Goal: Information Seeking & Learning: Learn about a topic

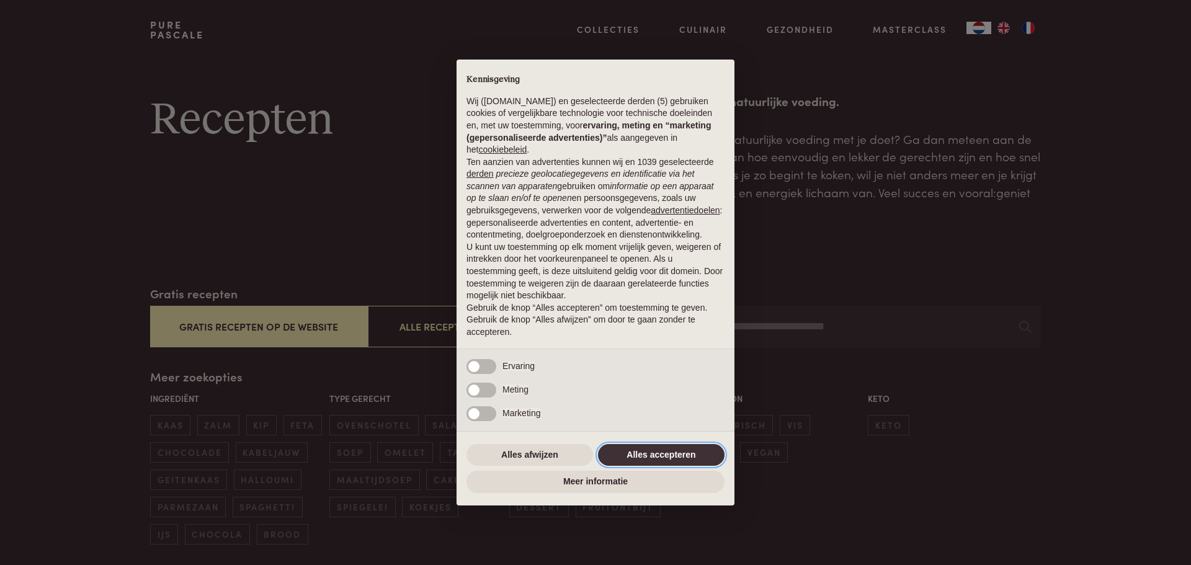
click at [646, 451] on button "Alles accepteren" at bounding box center [661, 455] width 127 height 22
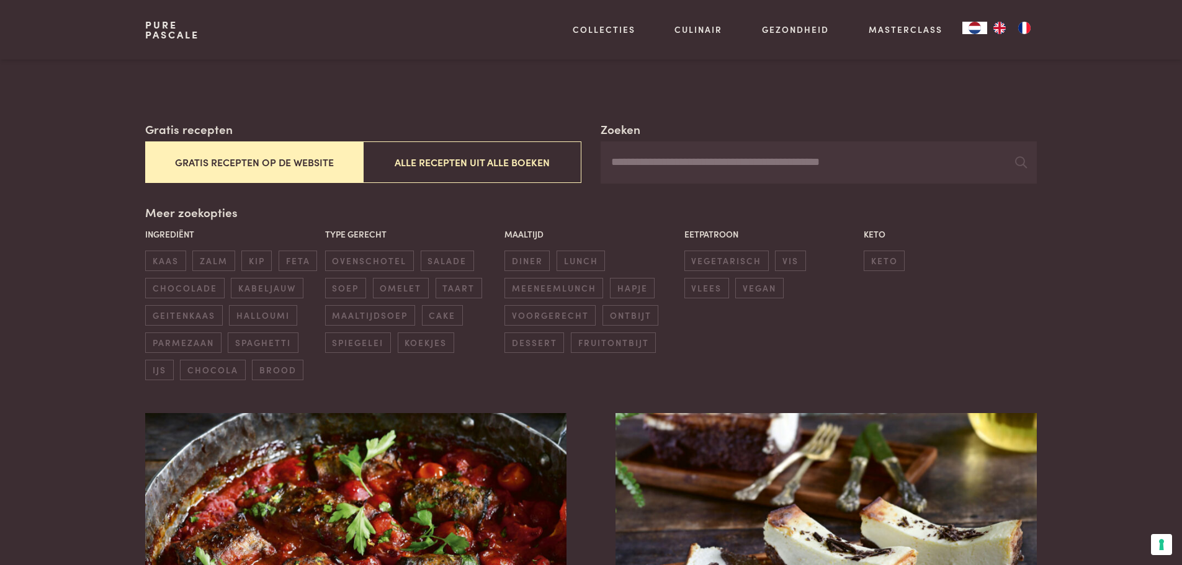
scroll to position [186, 0]
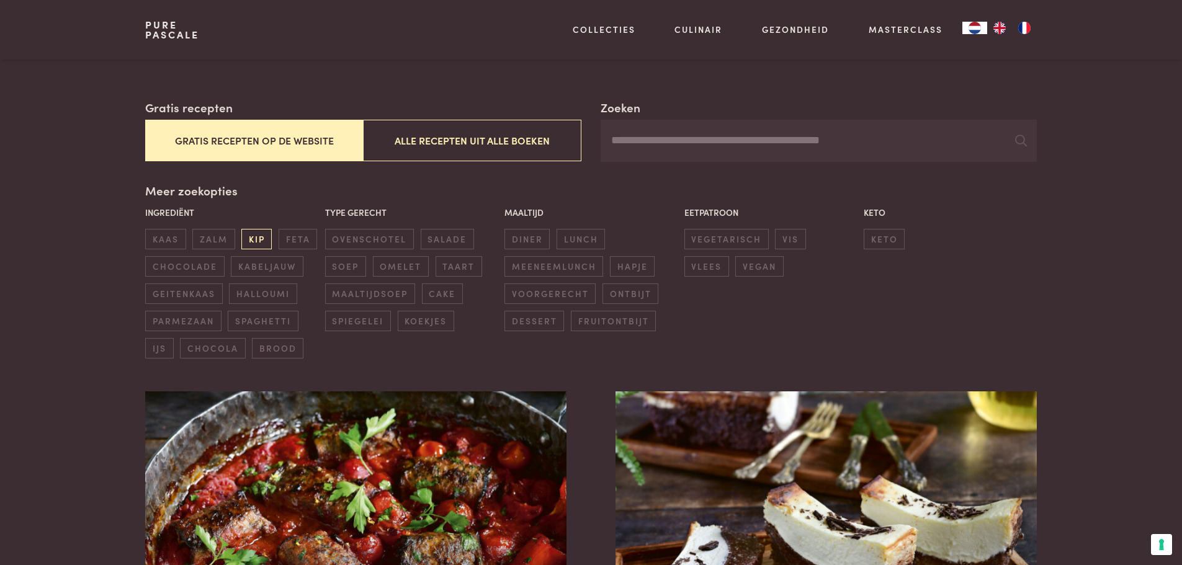
click at [254, 235] on span "kip" at bounding box center [256, 239] width 30 height 20
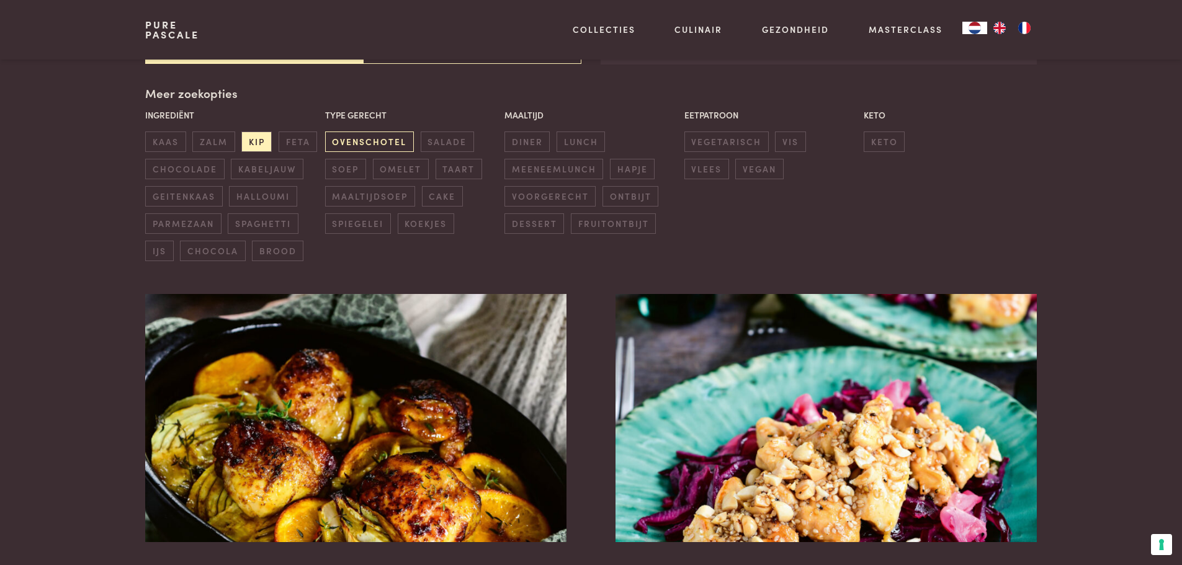
scroll to position [285, 0]
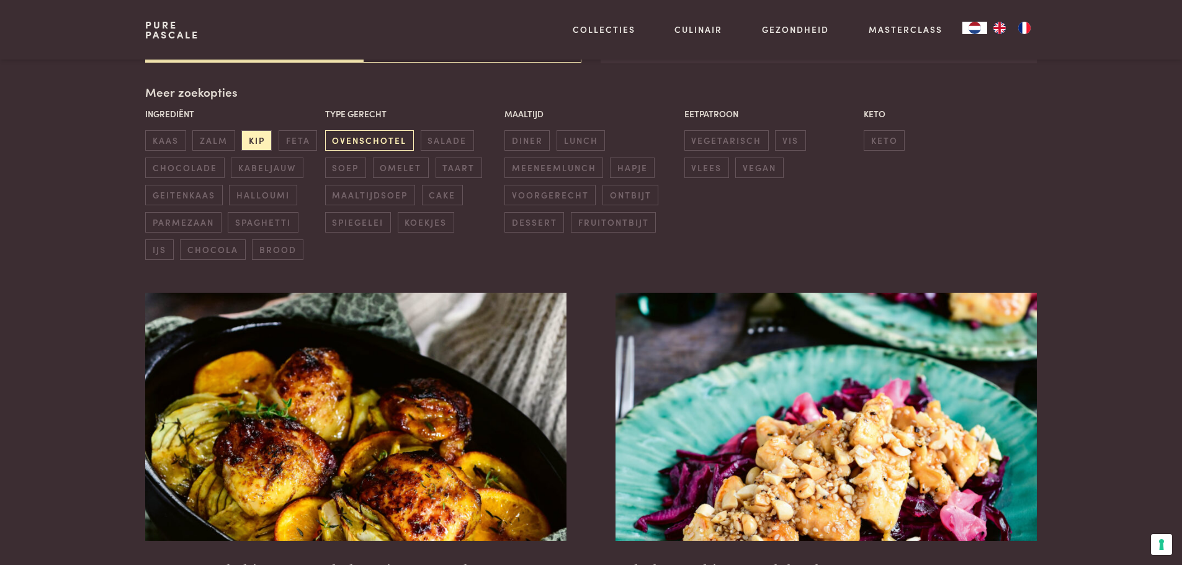
click at [366, 141] on span "ovenschotel" at bounding box center [369, 140] width 89 height 20
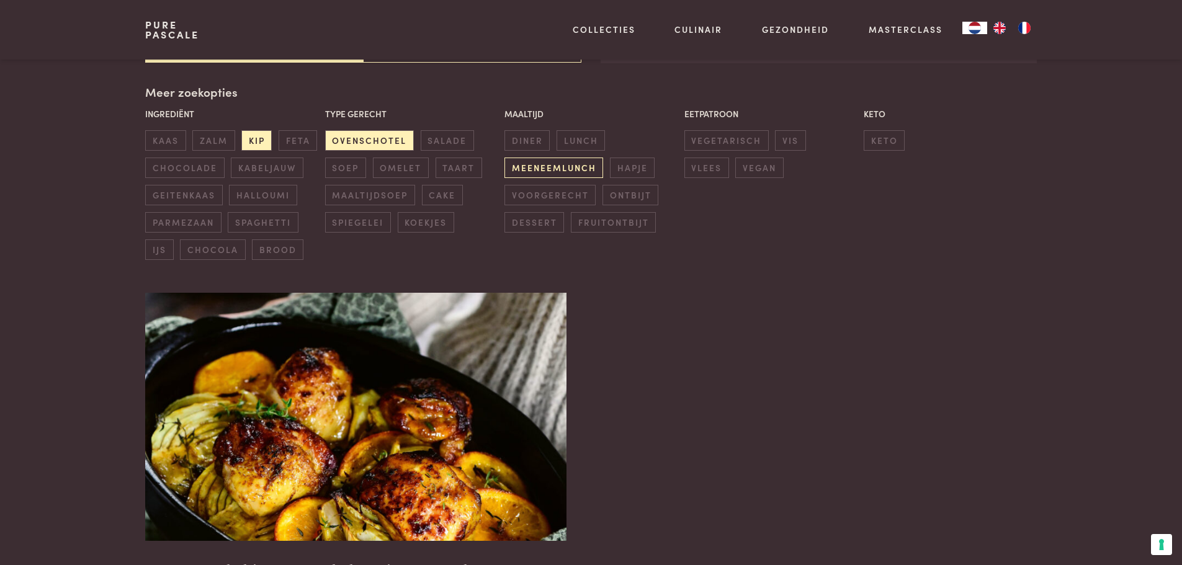
click at [563, 172] on span "meeneemlunch" at bounding box center [553, 168] width 99 height 20
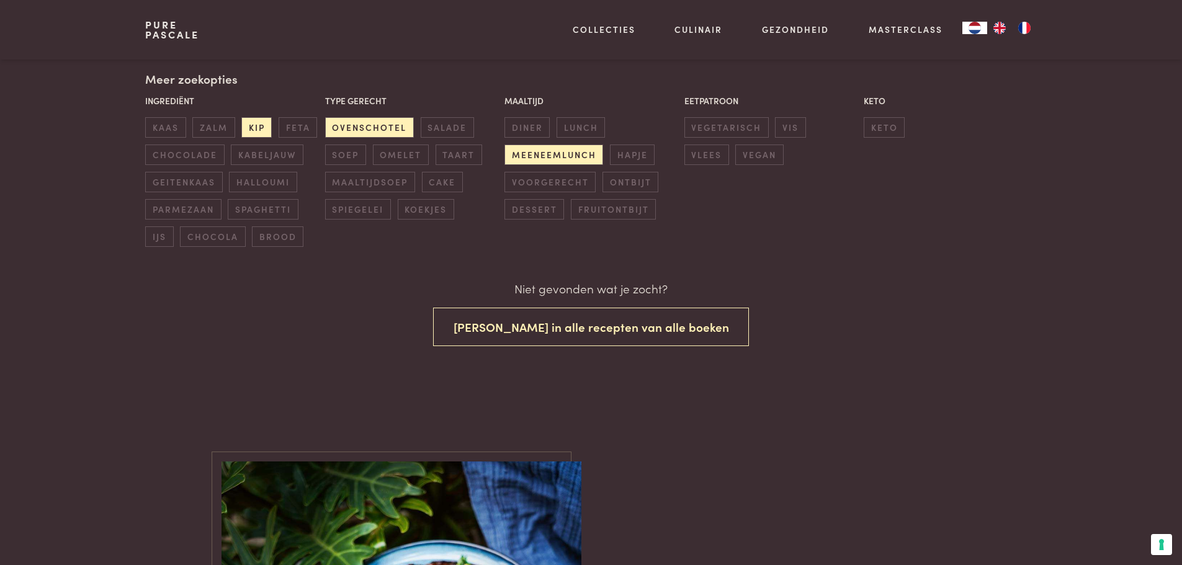
scroll to position [269, 0]
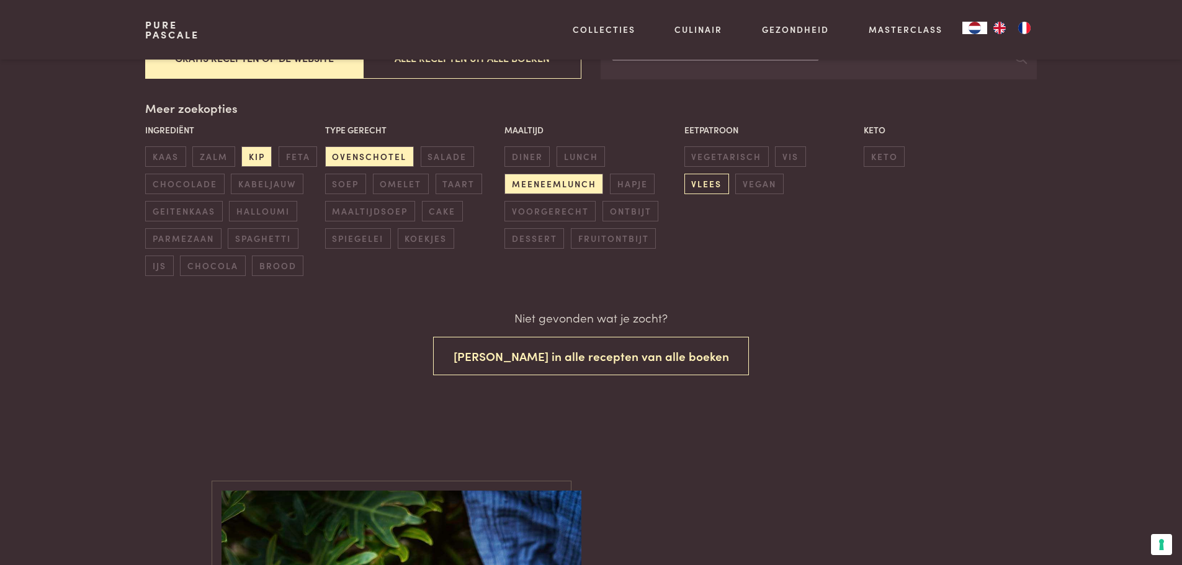
click at [729, 174] on span "vlees" at bounding box center [706, 184] width 45 height 20
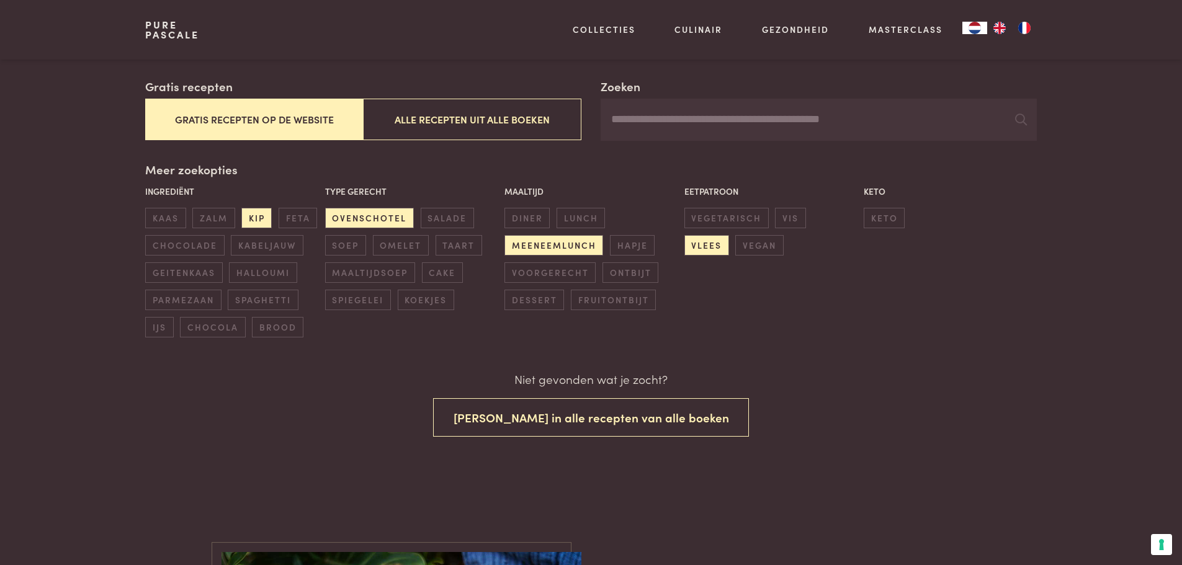
scroll to position [207, 0]
click at [518, 214] on span "diner" at bounding box center [526, 218] width 45 height 20
click at [337, 216] on span "ovenschotel" at bounding box center [369, 218] width 89 height 20
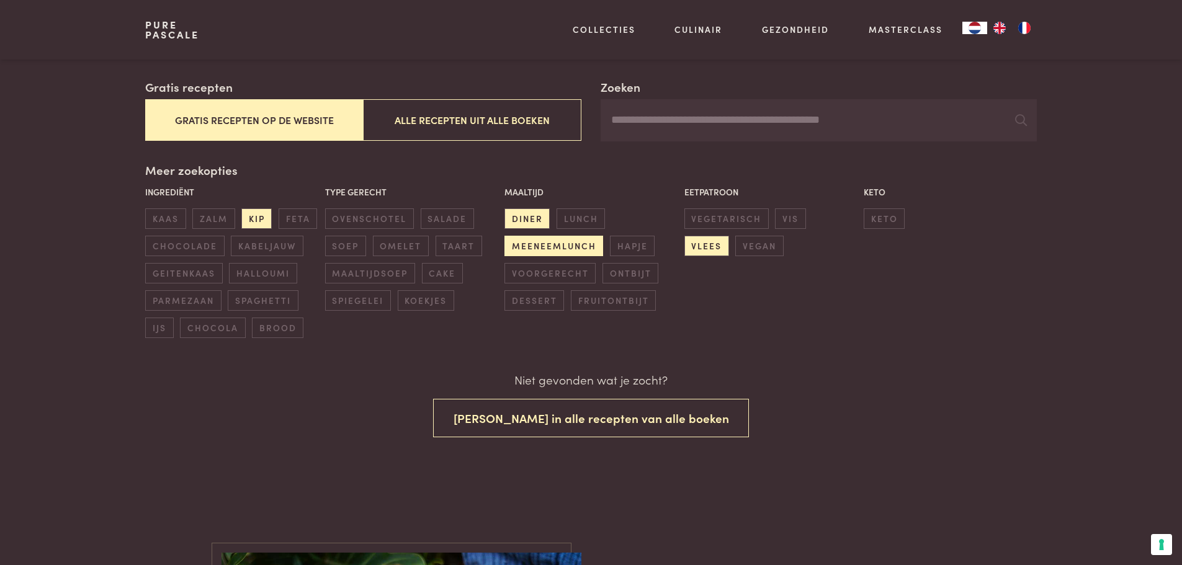
click at [537, 246] on span "meeneemlunch" at bounding box center [553, 246] width 99 height 20
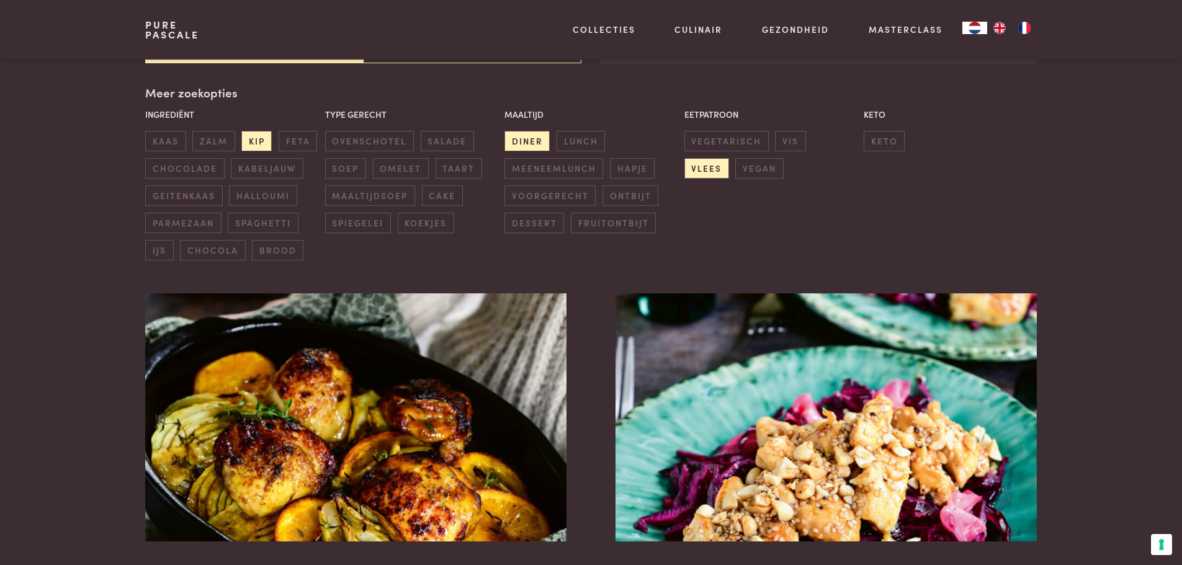
scroll to position [285, 0]
drag, startPoint x: 246, startPoint y: 142, endPoint x: 239, endPoint y: 146, distance: 7.8
click at [239, 146] on div "Ingrediënt kaas zalm kip feta chocolade kabeljauw geitenkaas halloumi parmezaan…" at bounding box center [231, 183] width 179 height 159
click at [252, 136] on span "kip" at bounding box center [256, 140] width 30 height 20
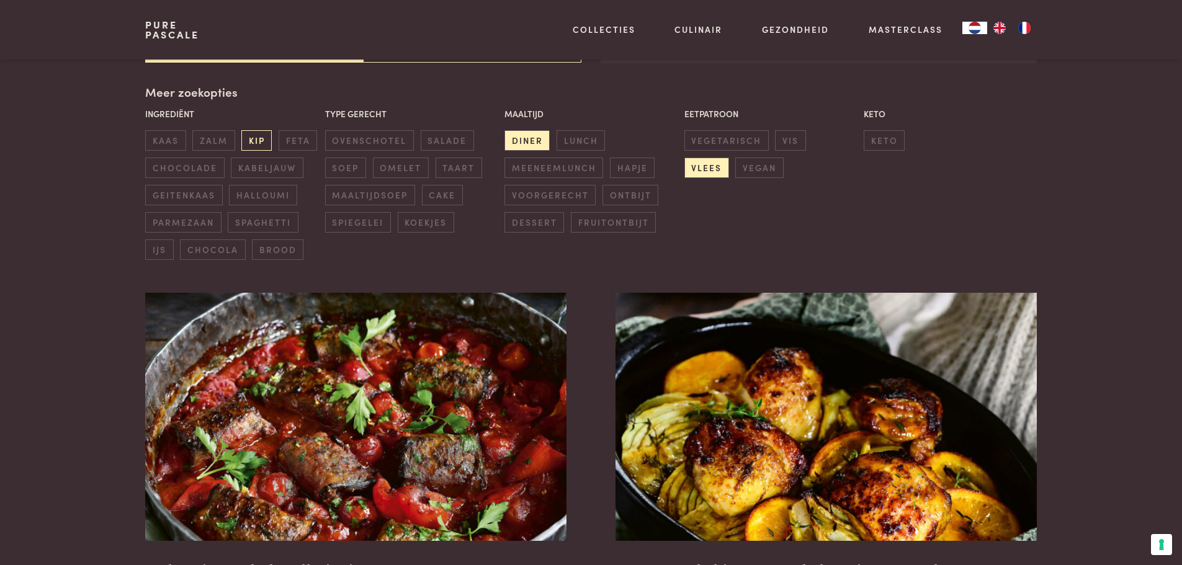
click at [252, 138] on span "kip" at bounding box center [256, 140] width 30 height 20
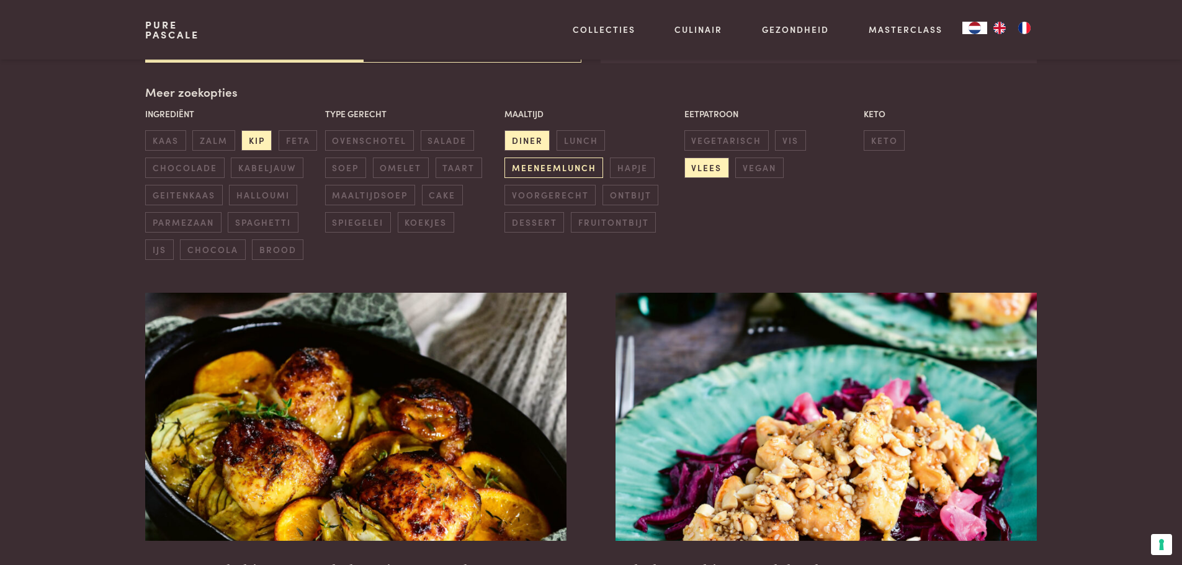
click at [533, 167] on span "meeneemlunch" at bounding box center [553, 168] width 99 height 20
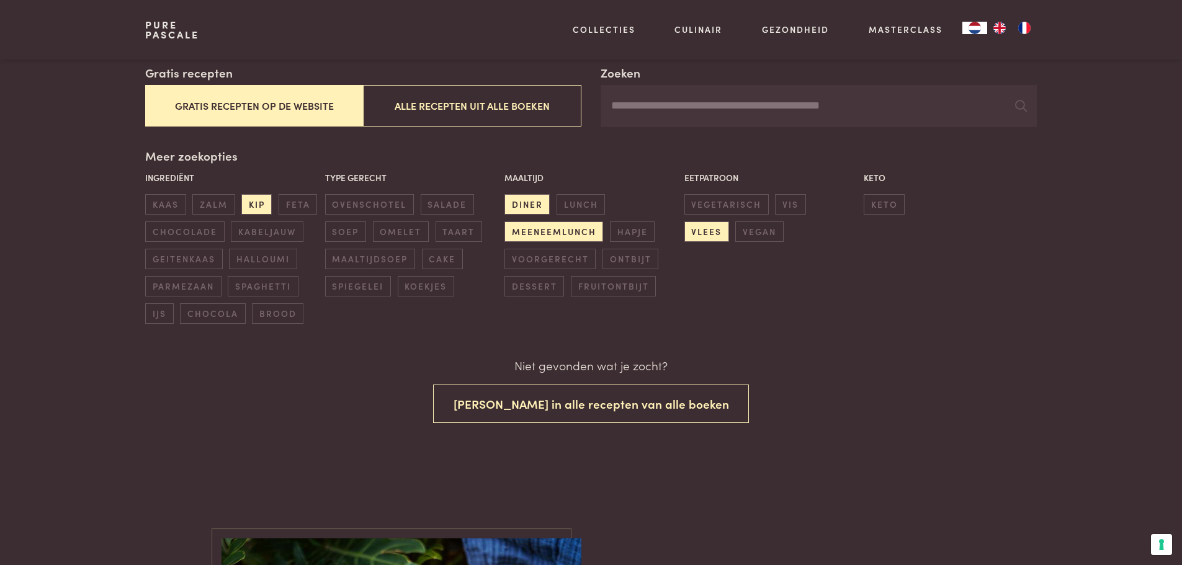
click at [526, 142] on div "Zoeken Gratis recepten Gratis recepten op de website Alle recepten uit alle boe…" at bounding box center [590, 194] width 891 height 260
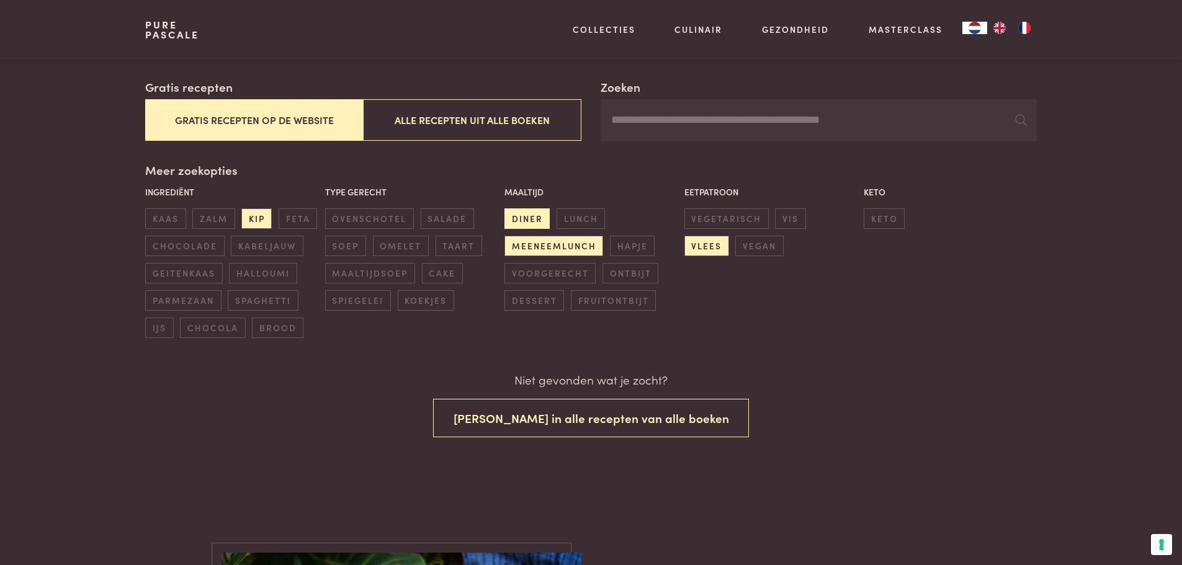
click at [526, 215] on span "diner" at bounding box center [526, 218] width 45 height 20
click at [729, 236] on span "vlees" at bounding box center [706, 246] width 45 height 20
click at [167, 216] on span "kaas" at bounding box center [165, 218] width 40 height 20
click at [203, 212] on span "zalm" at bounding box center [213, 218] width 42 height 20
click at [305, 217] on span "feta" at bounding box center [298, 218] width 38 height 20
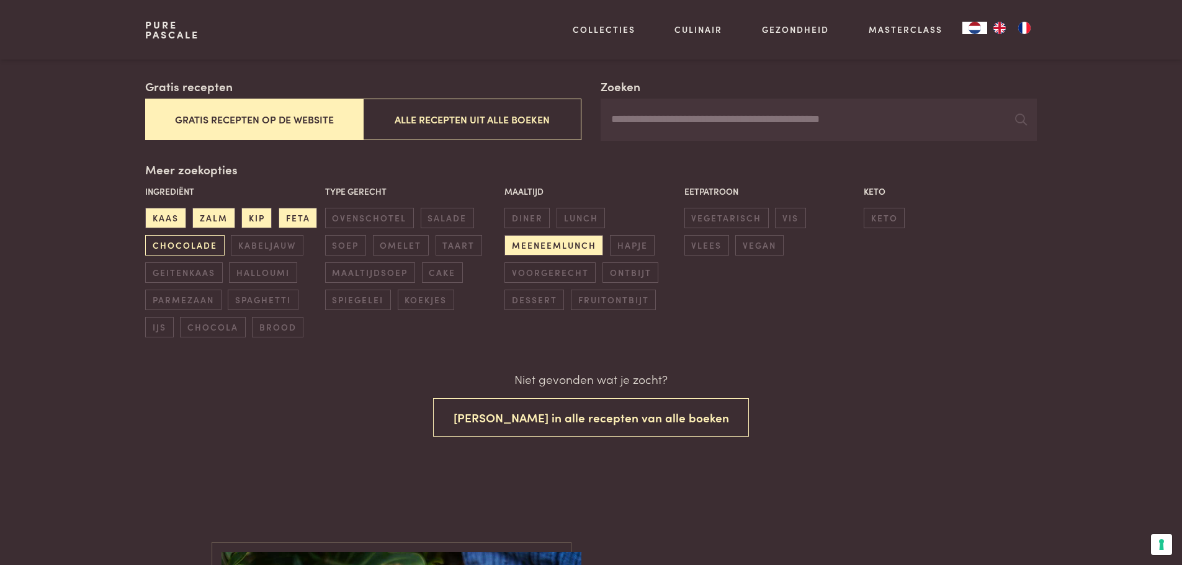
click at [207, 239] on span "chocolade" at bounding box center [184, 245] width 79 height 20
click at [268, 239] on span "kabeljauw" at bounding box center [267, 244] width 72 height 20
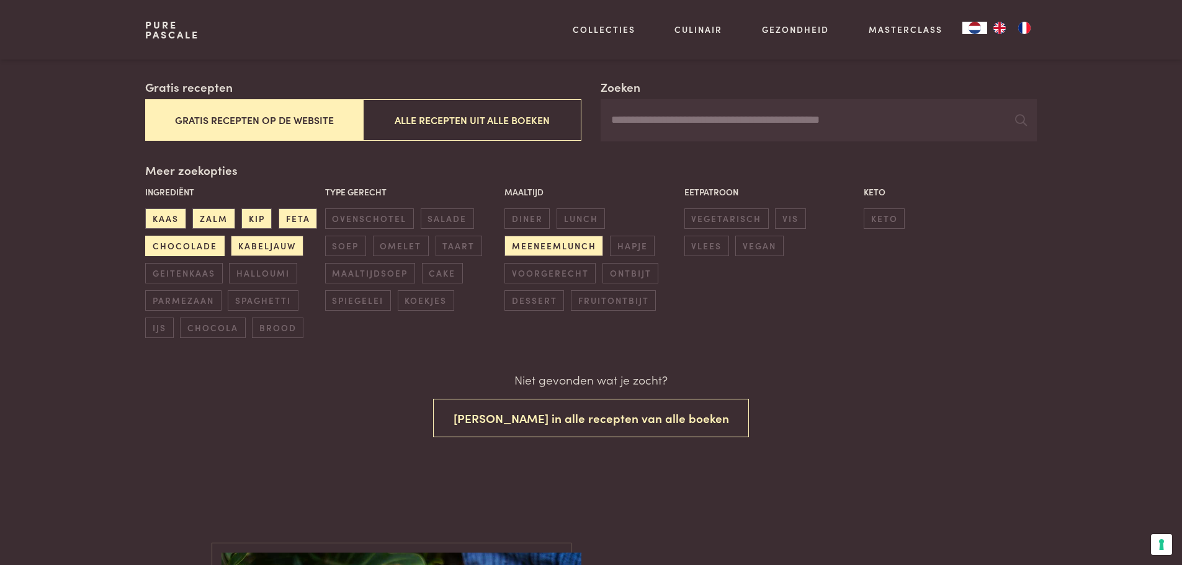
click at [198, 247] on span "chocolade" at bounding box center [184, 246] width 79 height 20
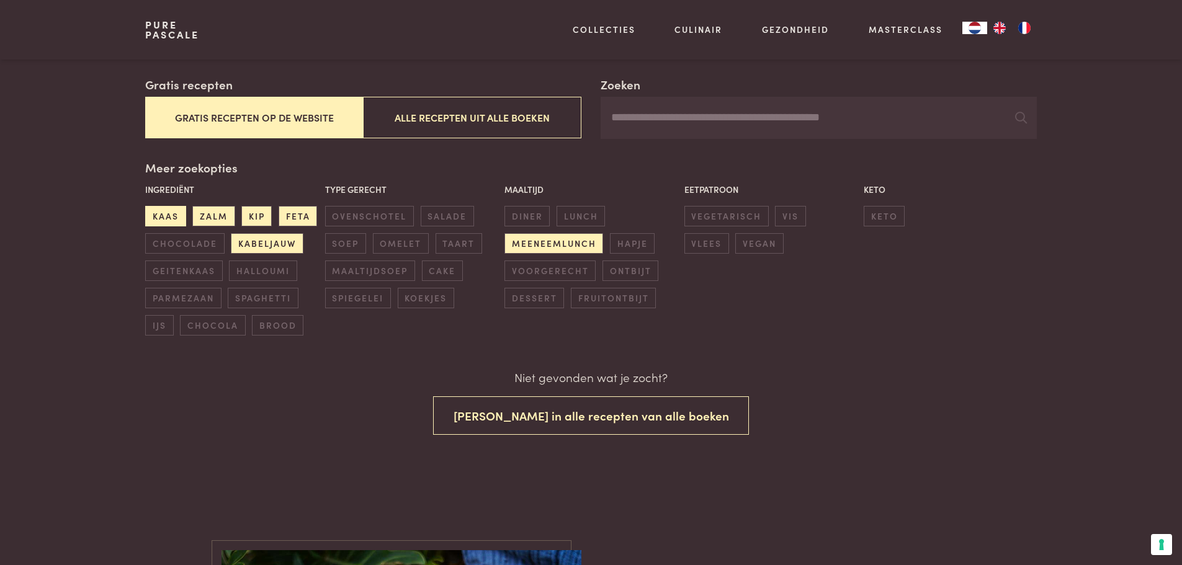
click at [166, 217] on span "kaas" at bounding box center [165, 216] width 40 height 20
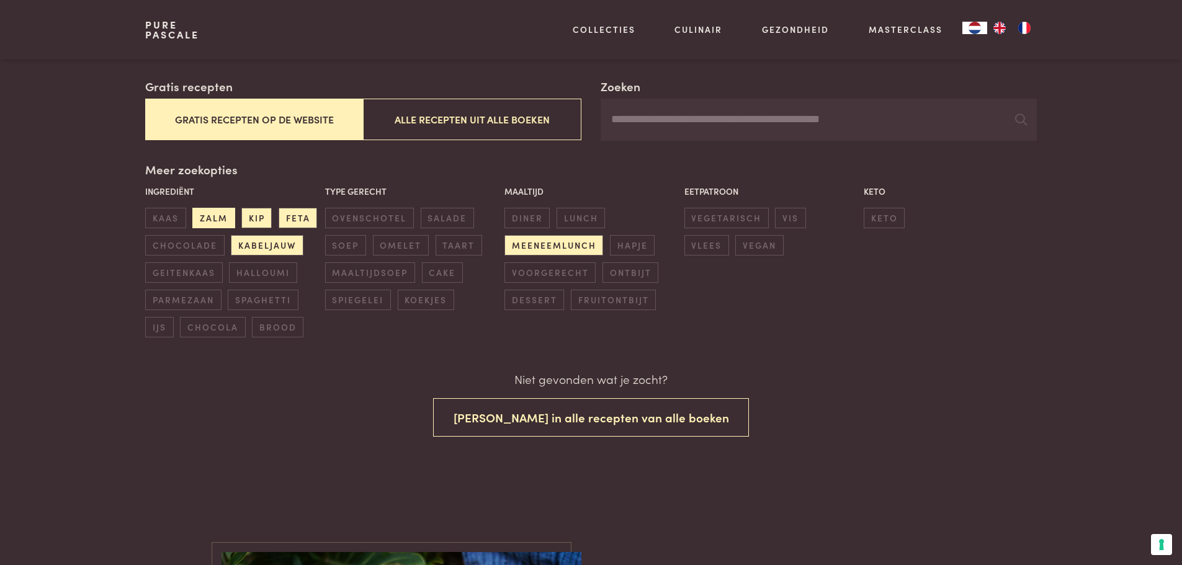
click at [223, 213] on span "zalm" at bounding box center [213, 218] width 42 height 20
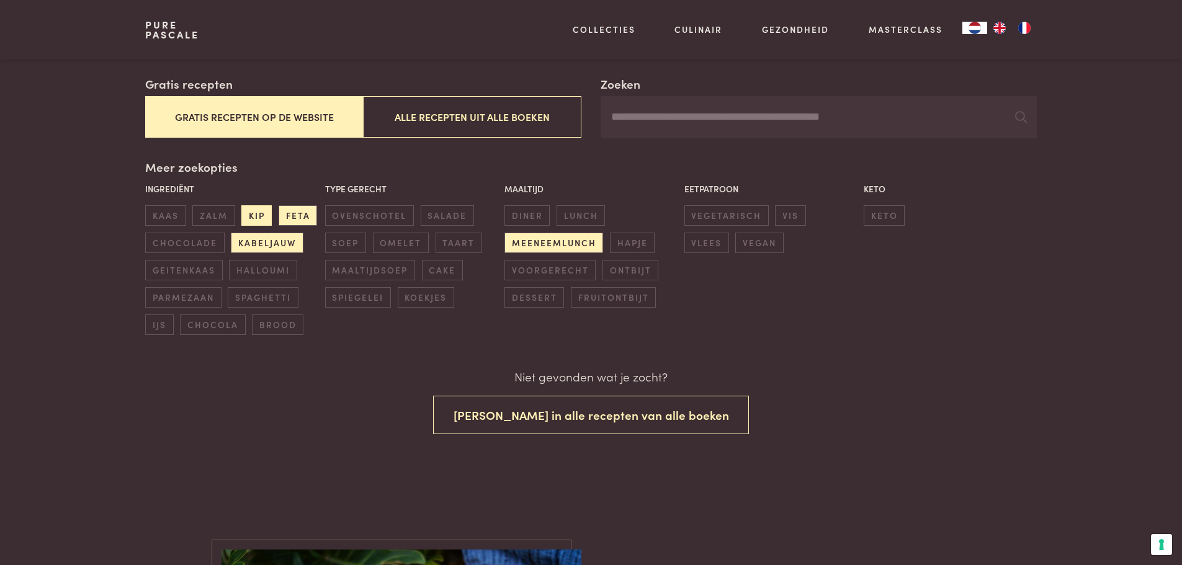
click at [248, 215] on span "kip" at bounding box center [256, 215] width 30 height 20
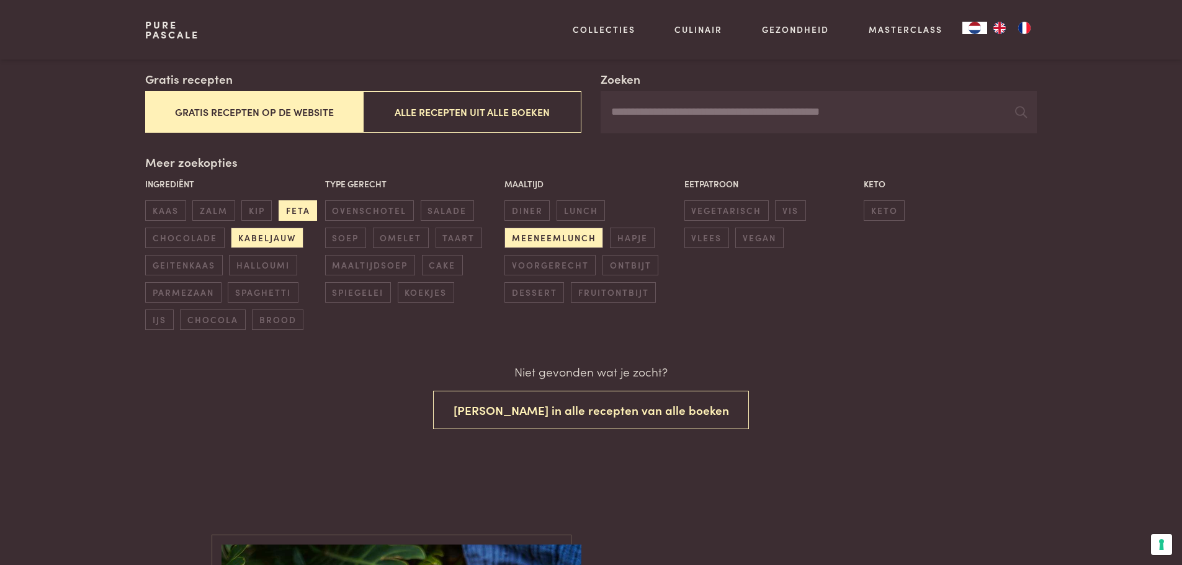
drag, startPoint x: 251, startPoint y: 235, endPoint x: 286, endPoint y: 220, distance: 37.8
click at [254, 235] on span "kabeljauw" at bounding box center [267, 238] width 72 height 20
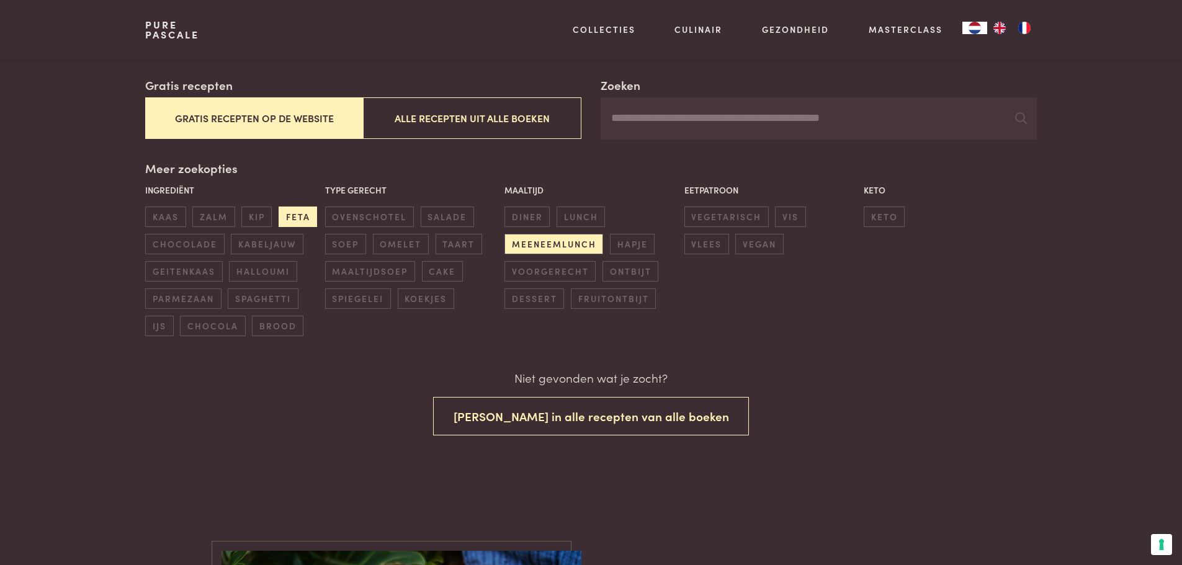
click at [293, 210] on span "feta" at bounding box center [298, 217] width 38 height 20
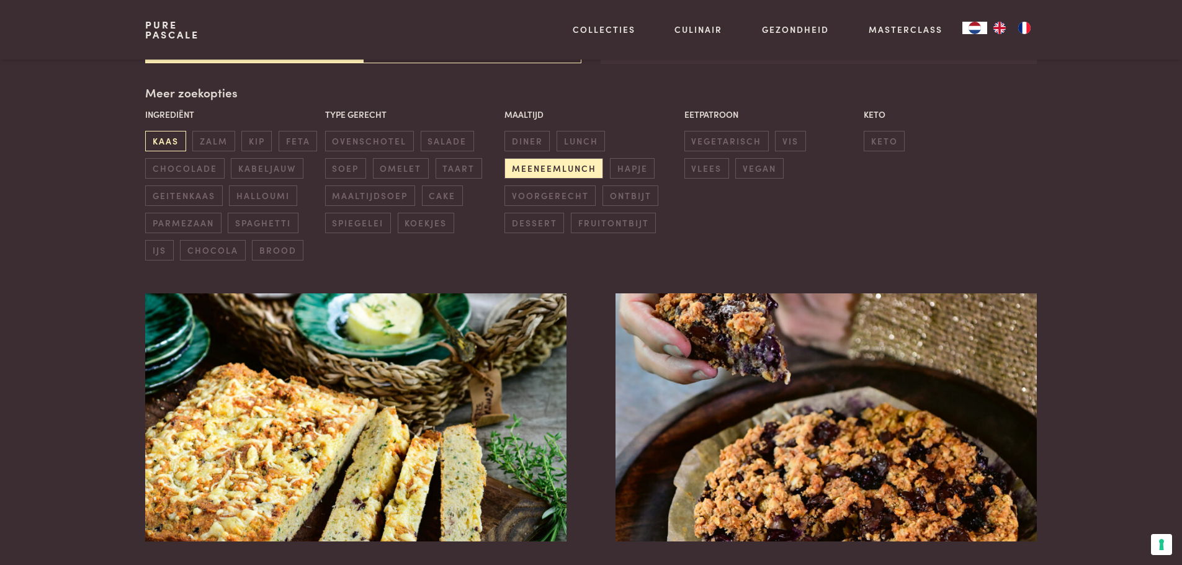
scroll to position [285, 0]
click at [173, 141] on span "kaas" at bounding box center [165, 140] width 40 height 20
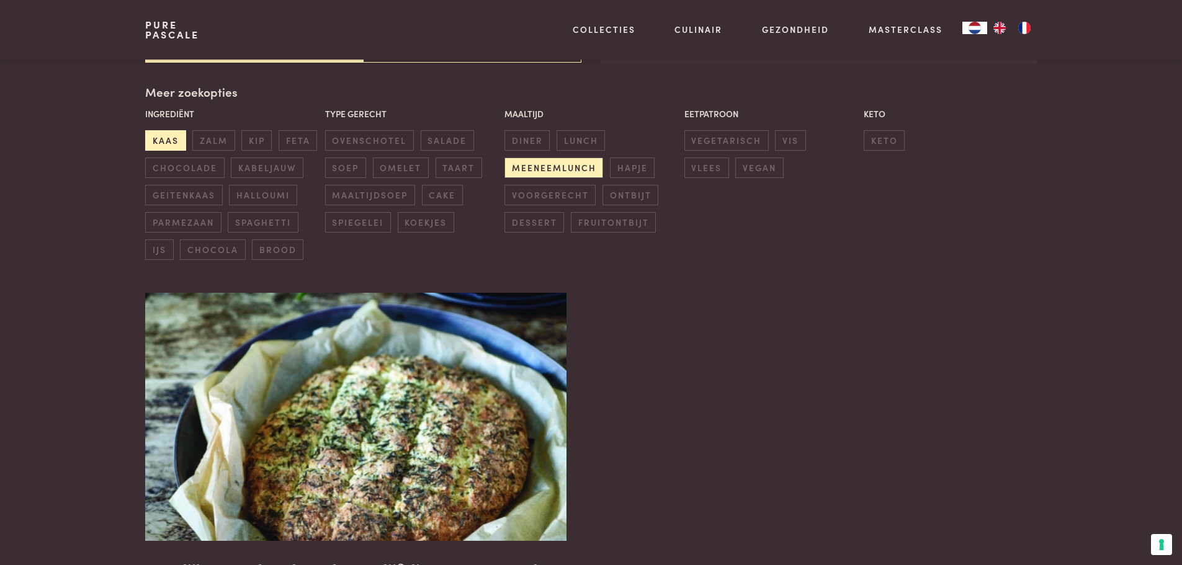
click at [178, 140] on span "kaas" at bounding box center [165, 140] width 40 height 20
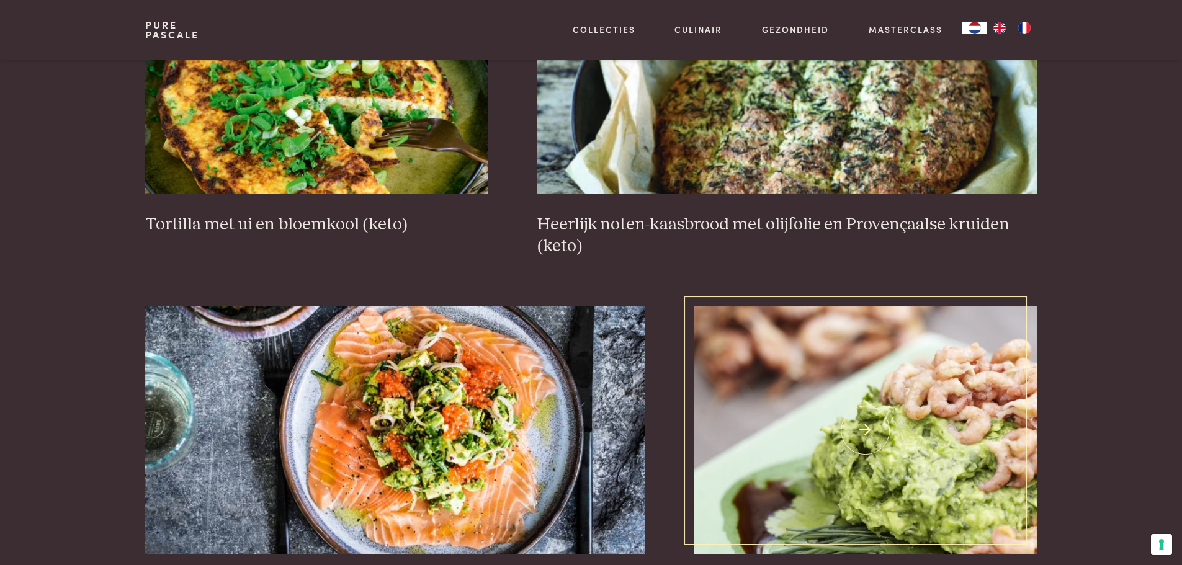
scroll to position [1029, 0]
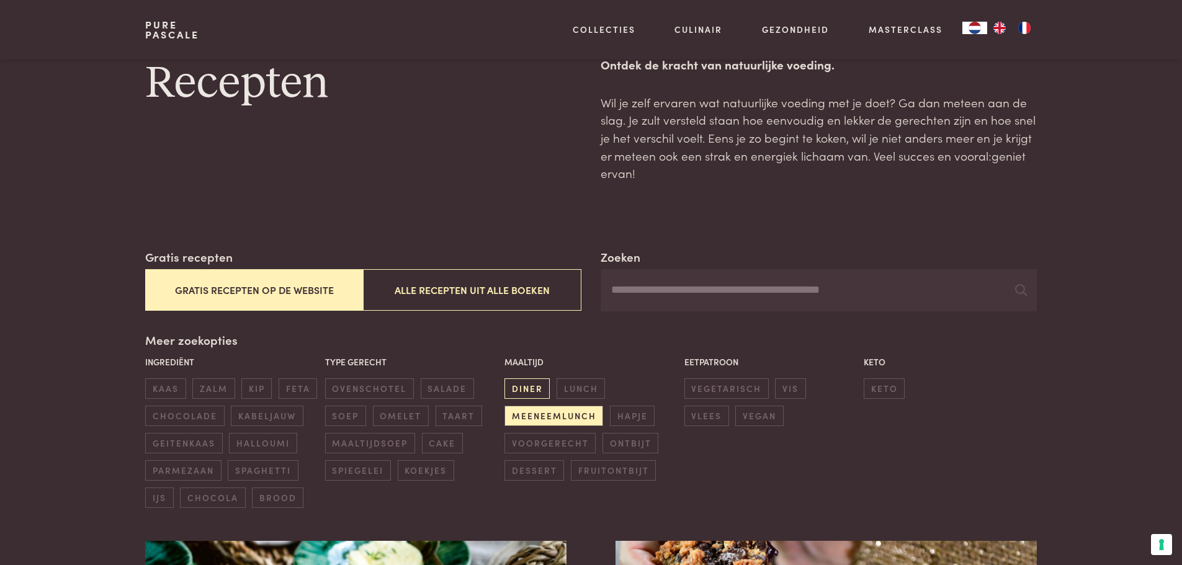
click at [518, 385] on span "diner" at bounding box center [526, 388] width 45 height 20
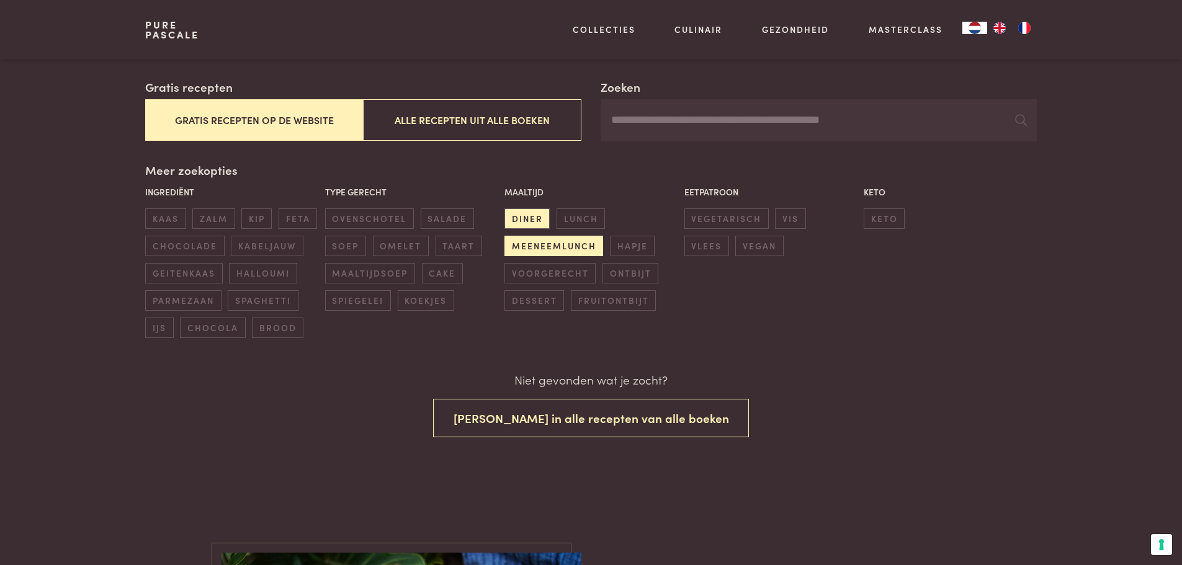
click at [534, 247] on span "meeneemlunch" at bounding box center [553, 246] width 99 height 20
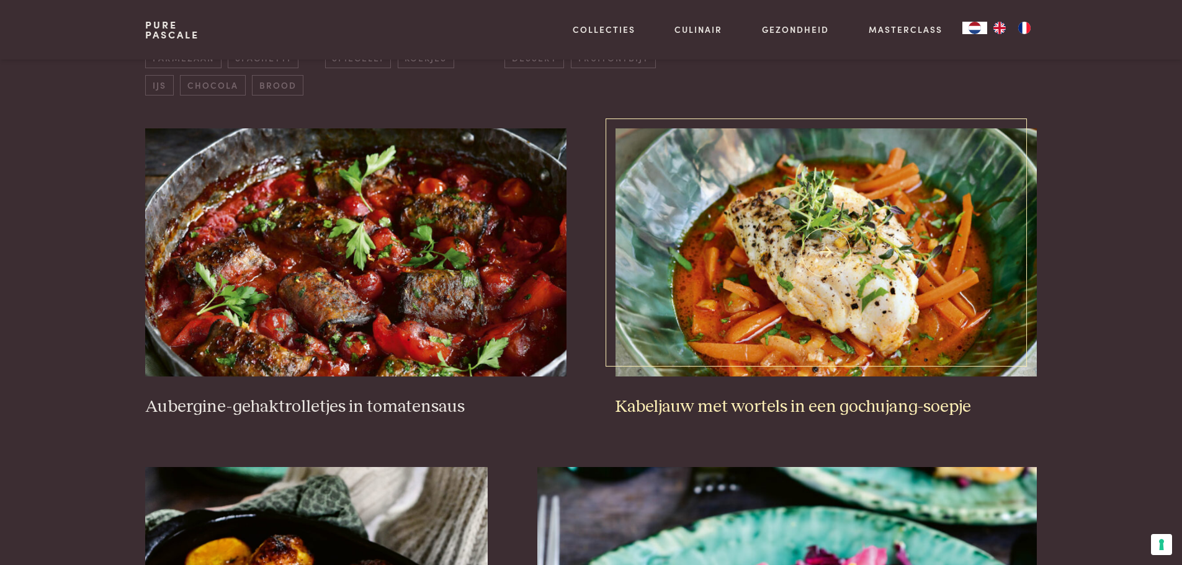
scroll to position [471, 0]
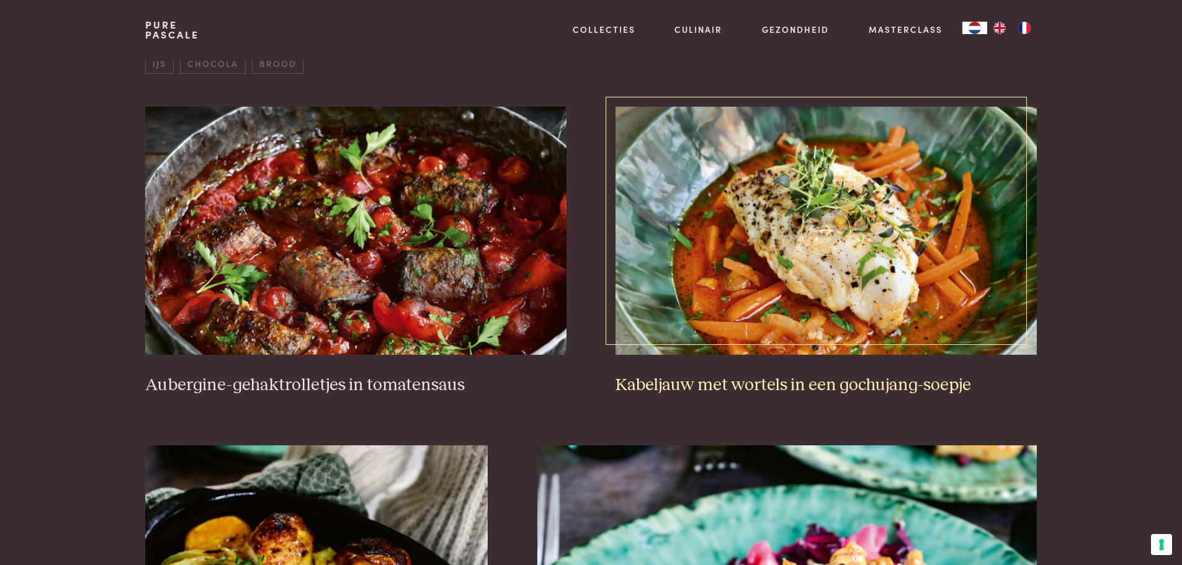
click at [833, 225] on img at bounding box center [825, 231] width 421 height 248
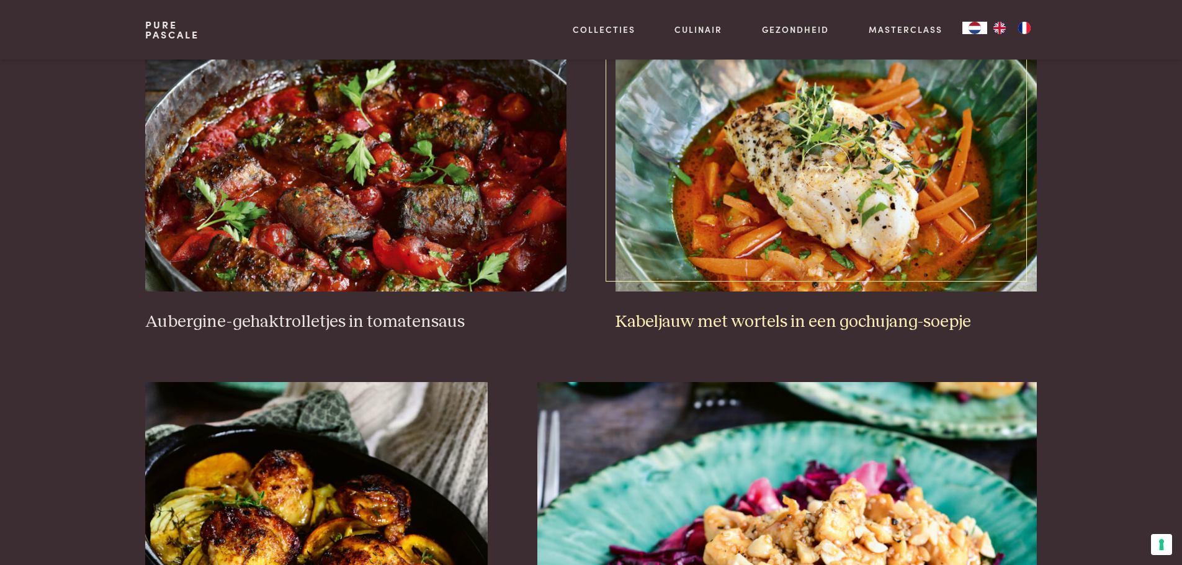
scroll to position [533, 0]
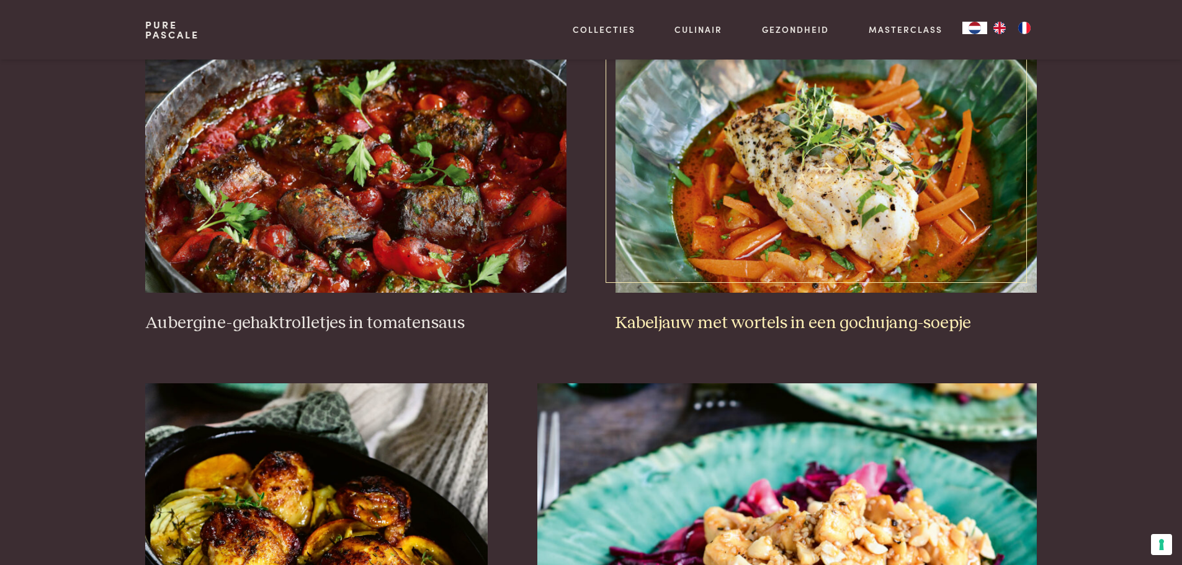
click at [780, 200] on img at bounding box center [825, 169] width 421 height 248
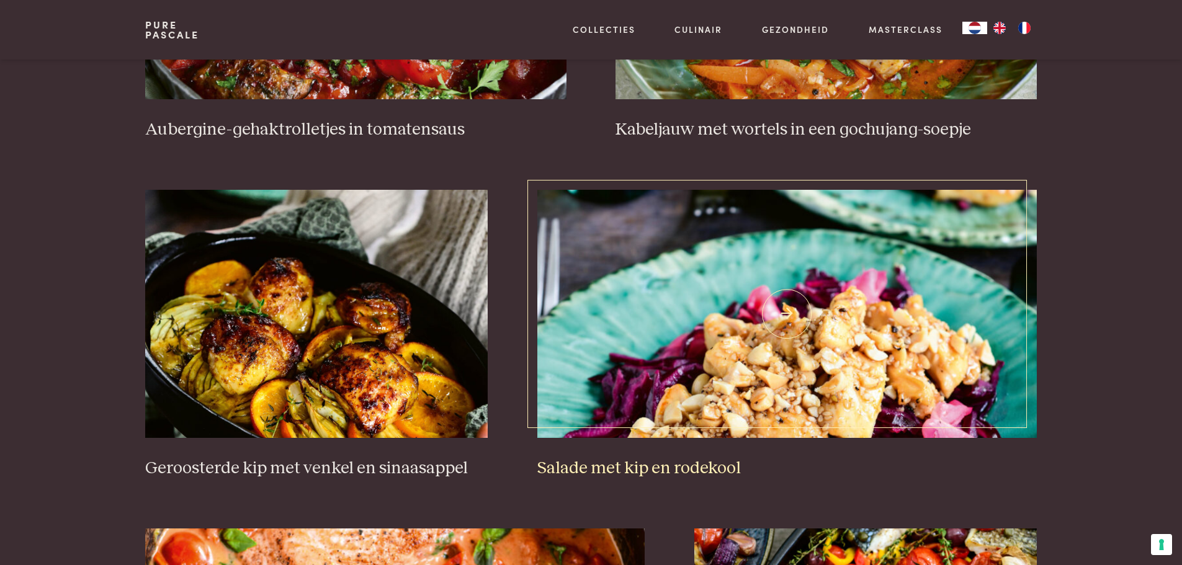
scroll to position [781, 0]
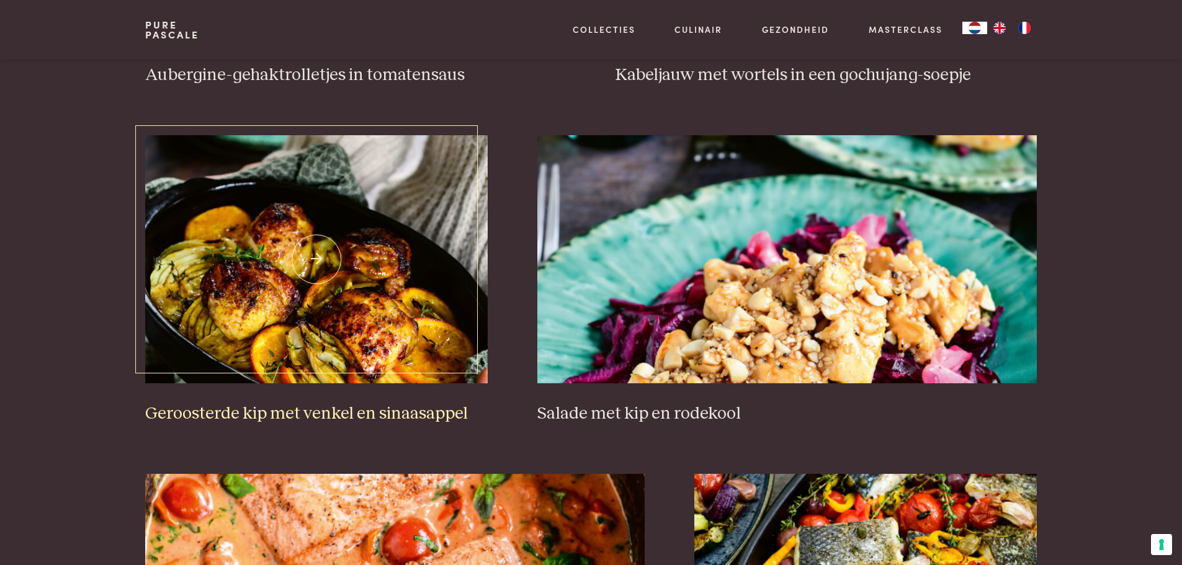
click at [319, 254] on img at bounding box center [316, 259] width 342 height 248
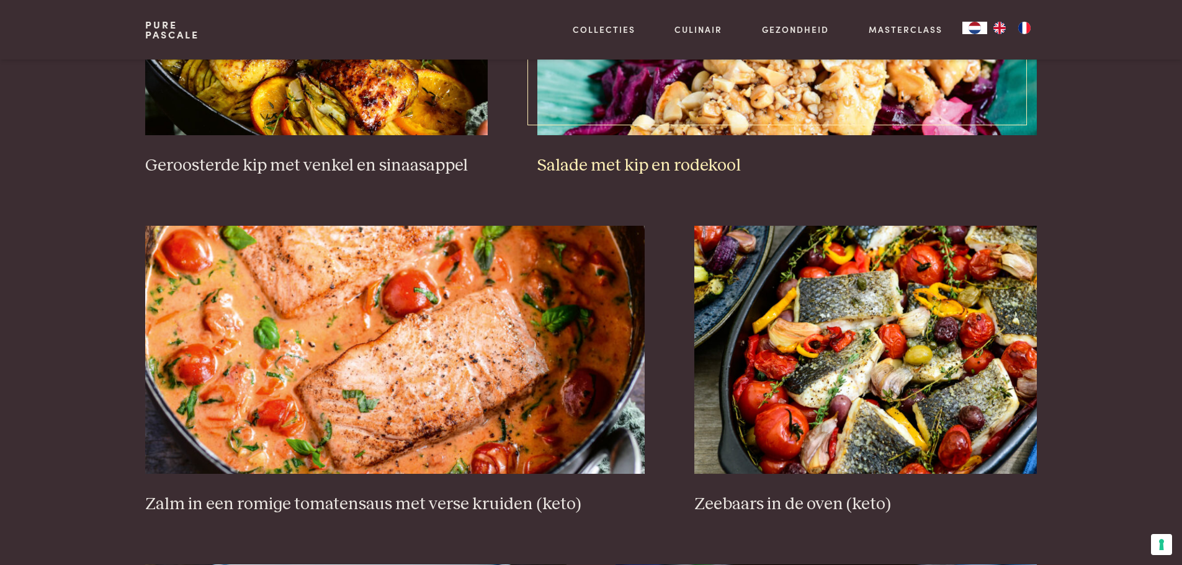
scroll to position [1091, 0]
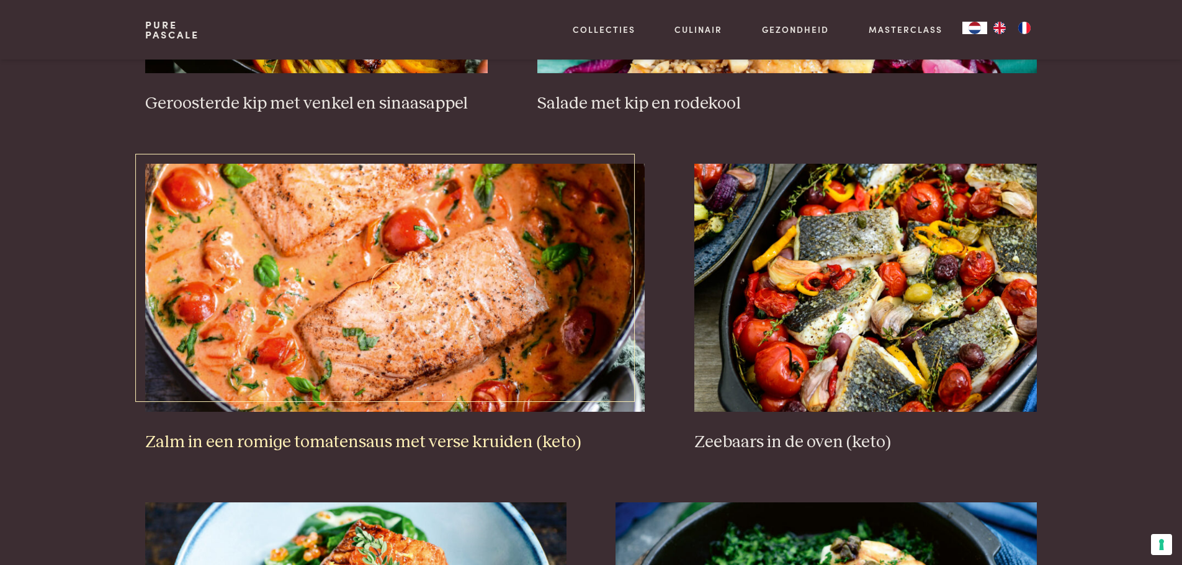
click at [439, 312] on img at bounding box center [394, 288] width 499 height 248
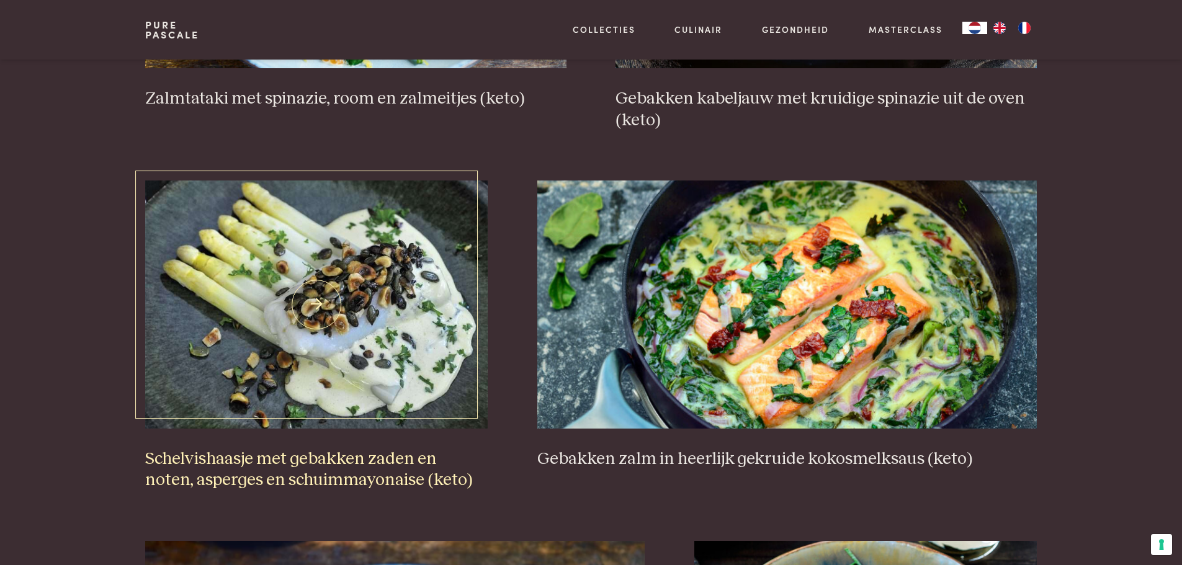
scroll to position [1836, 0]
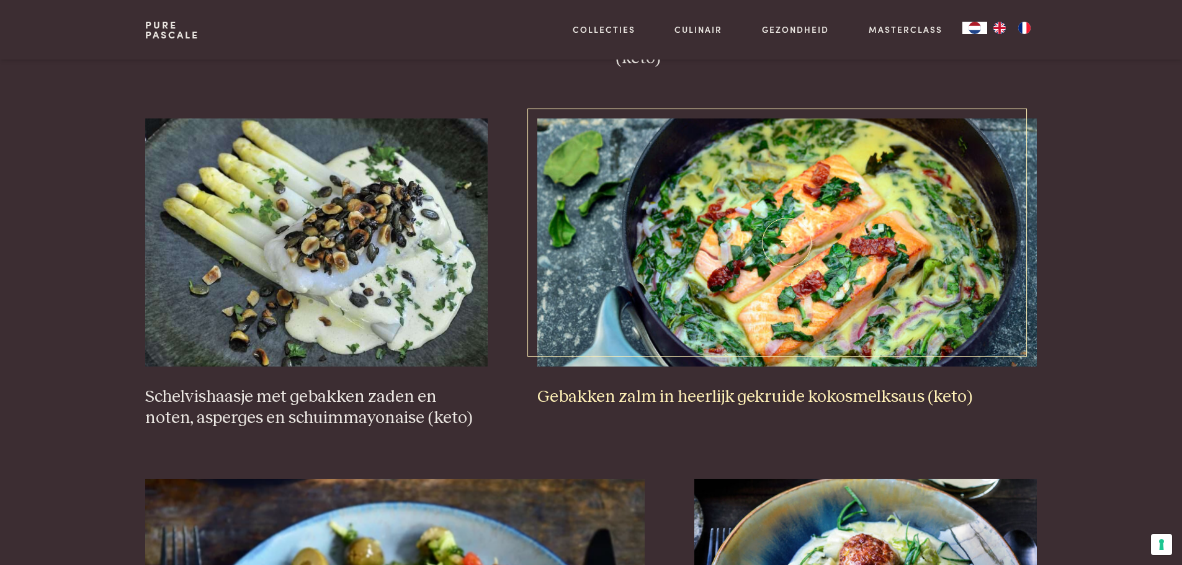
click at [786, 239] on img at bounding box center [786, 242] width 499 height 248
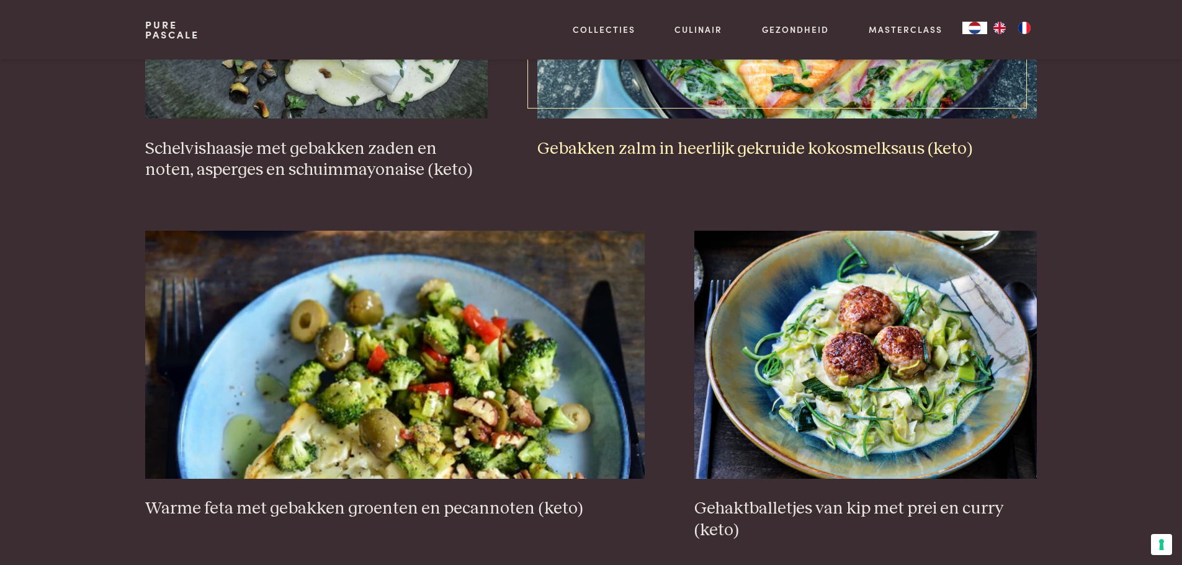
scroll to position [1960, 0]
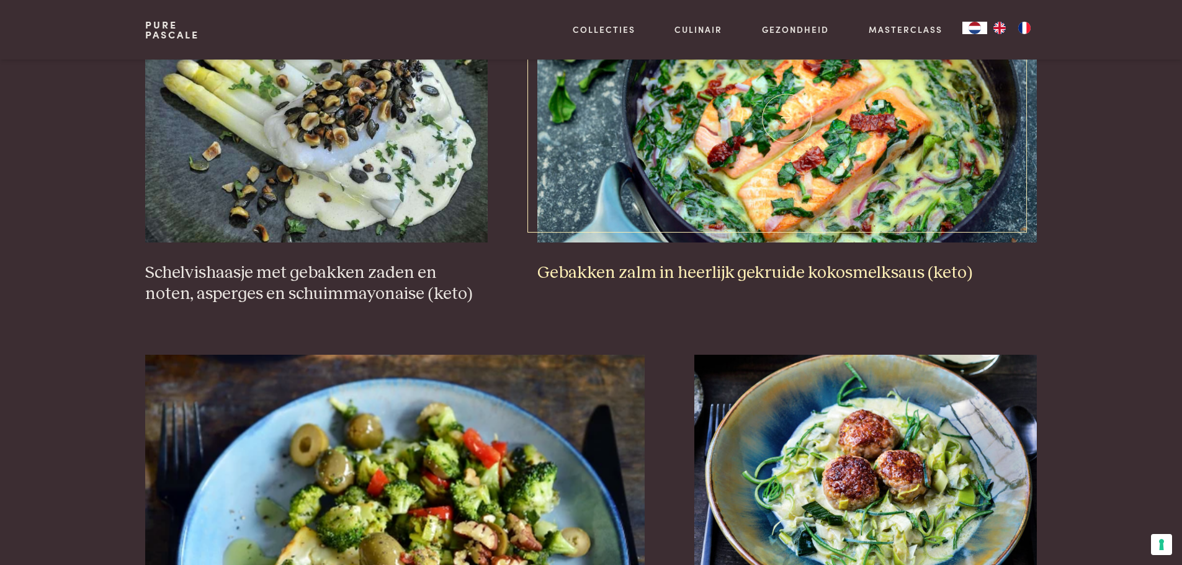
click at [792, 118] on img at bounding box center [786, 118] width 499 height 248
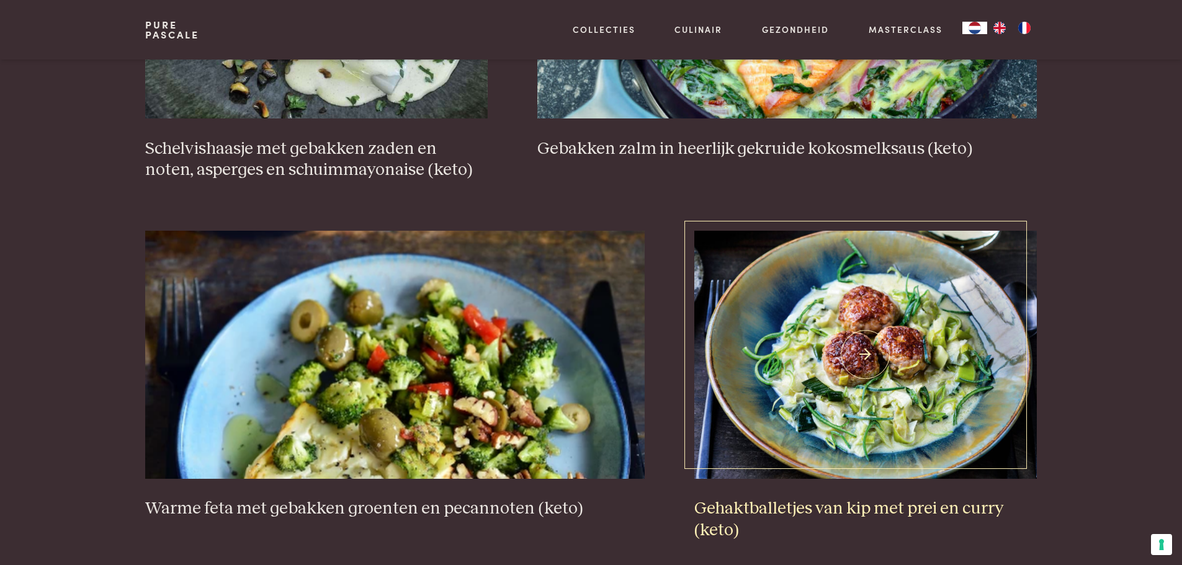
scroll to position [2146, 0]
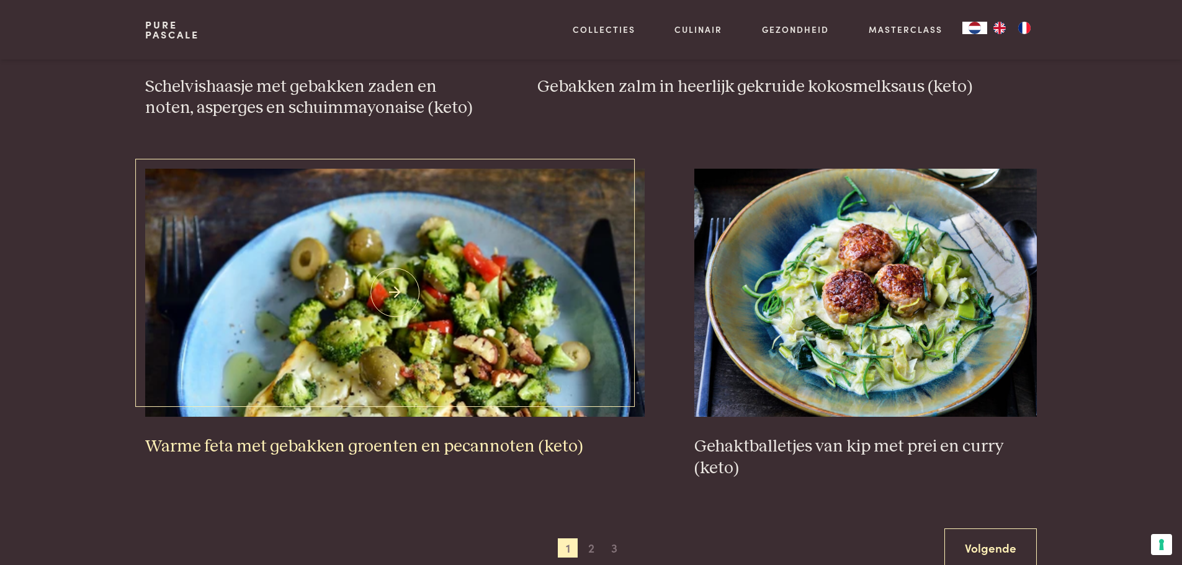
click at [400, 297] on img at bounding box center [394, 293] width 499 height 248
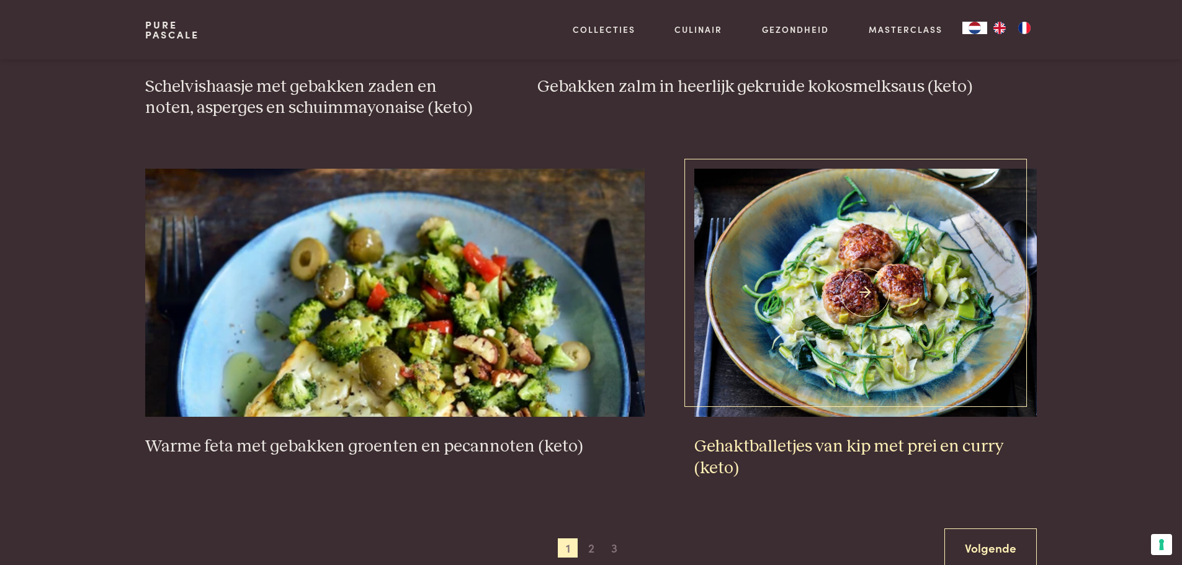
scroll to position [2208, 0]
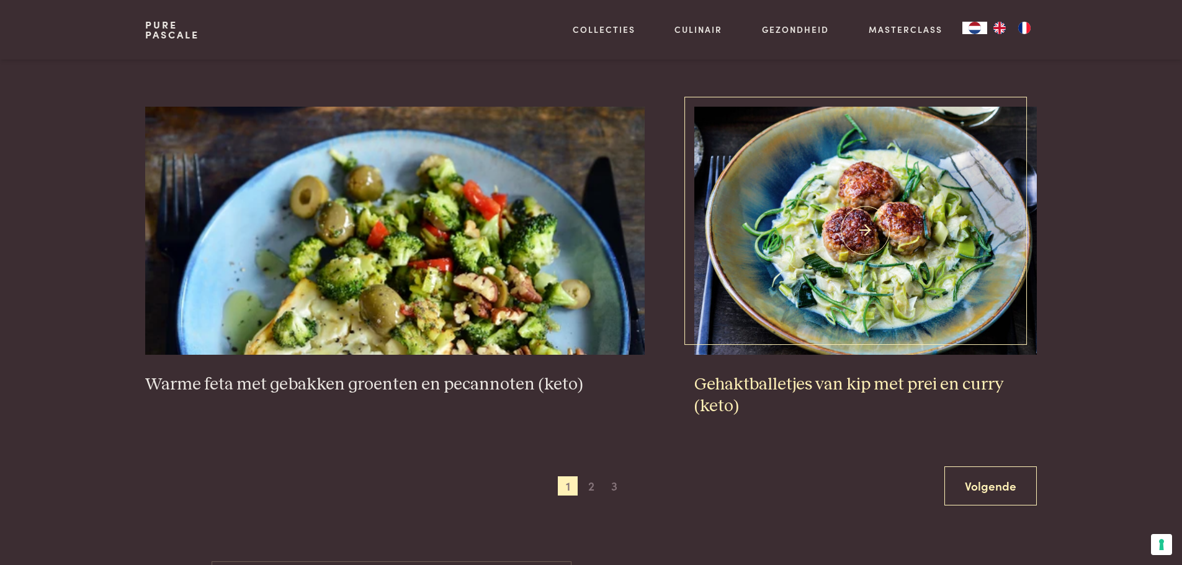
click at [857, 234] on img at bounding box center [865, 231] width 342 height 248
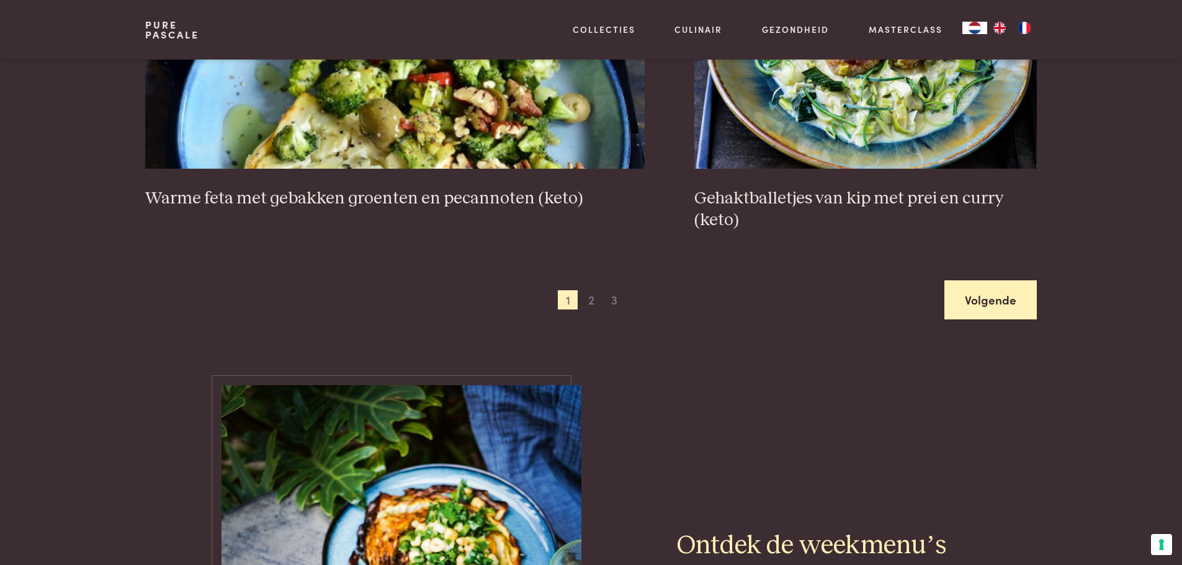
click at [986, 305] on link "Volgende" at bounding box center [990, 299] width 92 height 39
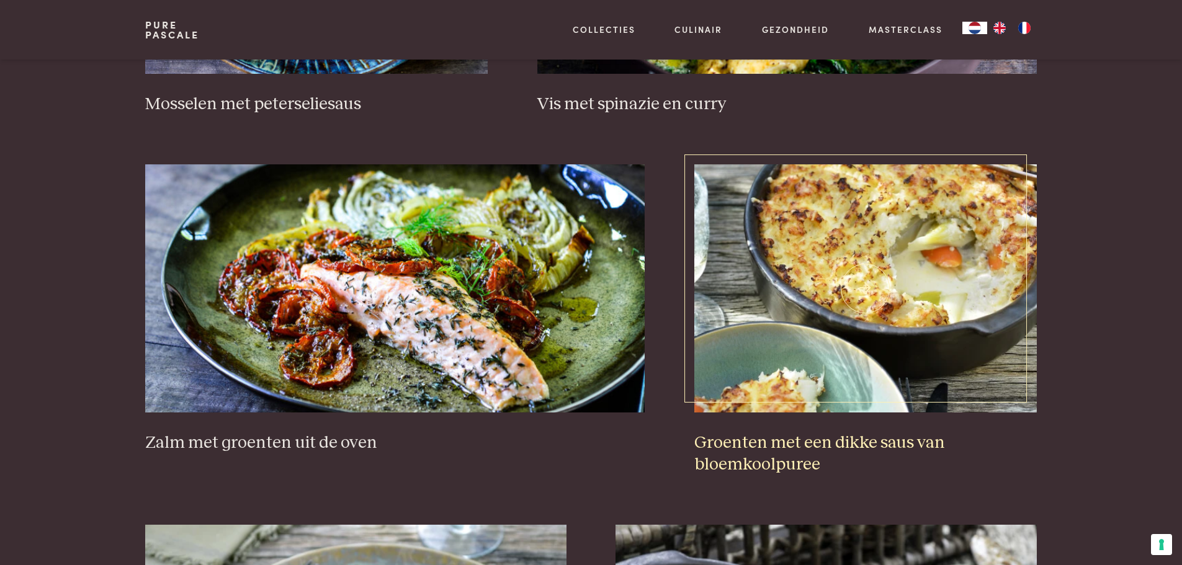
scroll to position [1091, 0]
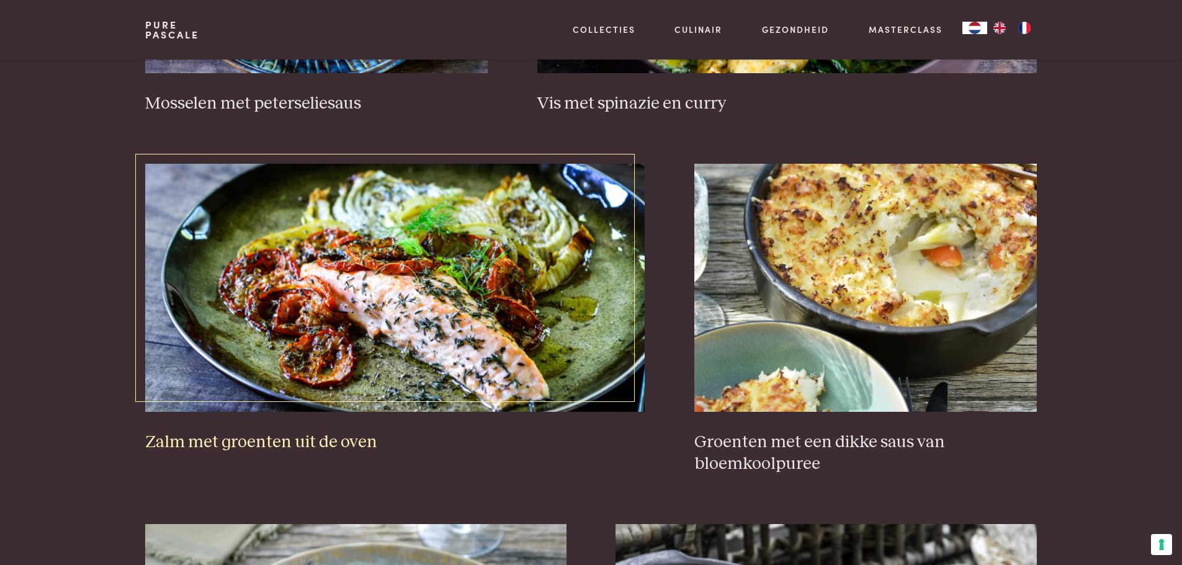
click at [381, 296] on img at bounding box center [394, 288] width 499 height 248
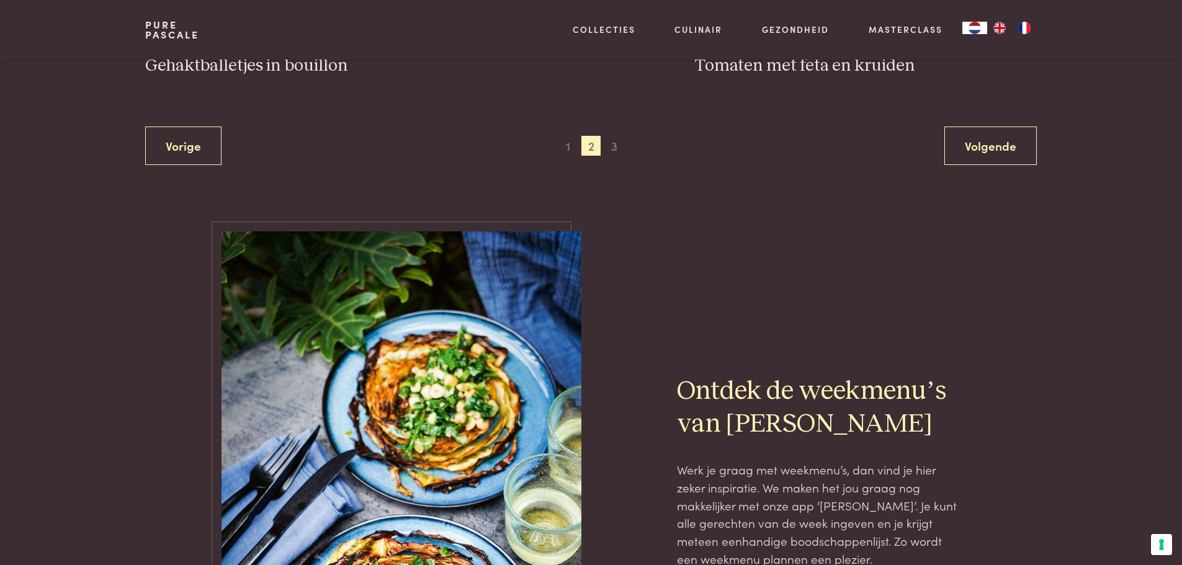
scroll to position [2580, 0]
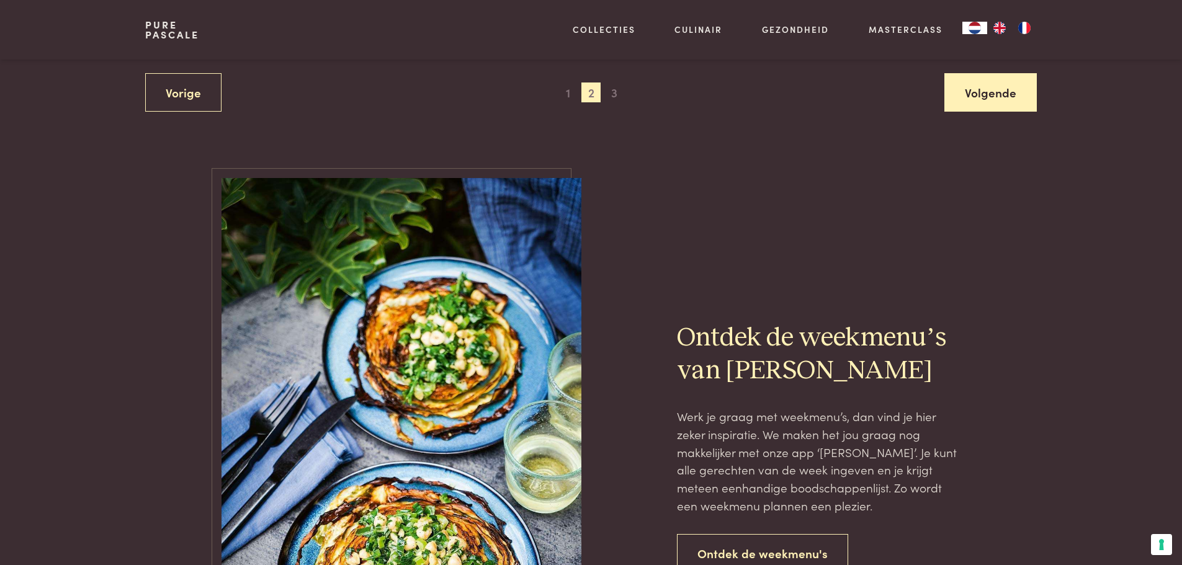
click at [978, 91] on link "Volgende" at bounding box center [990, 92] width 92 height 39
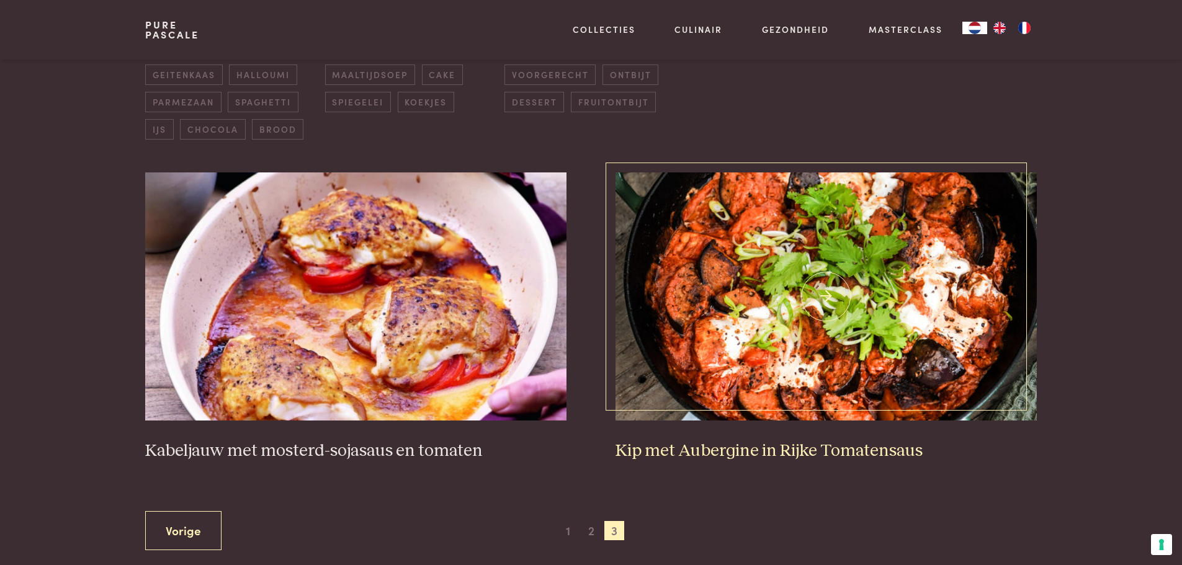
scroll to position [409, 0]
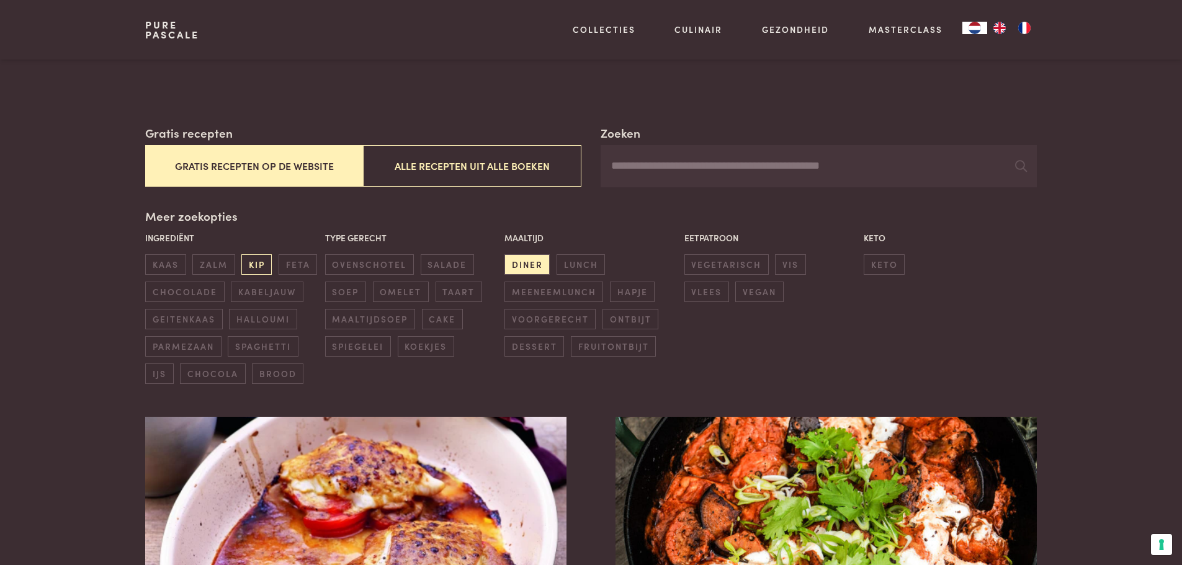
click at [259, 259] on span "kip" at bounding box center [256, 264] width 30 height 20
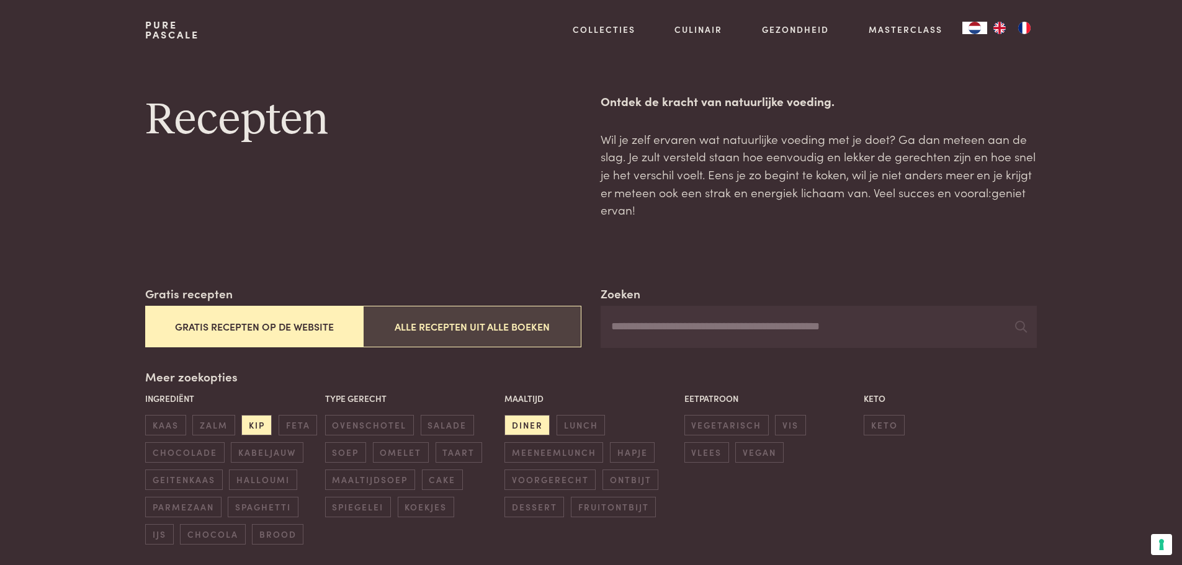
click at [464, 322] on button "Alle recepten uit alle boeken" at bounding box center [472, 327] width 218 height 42
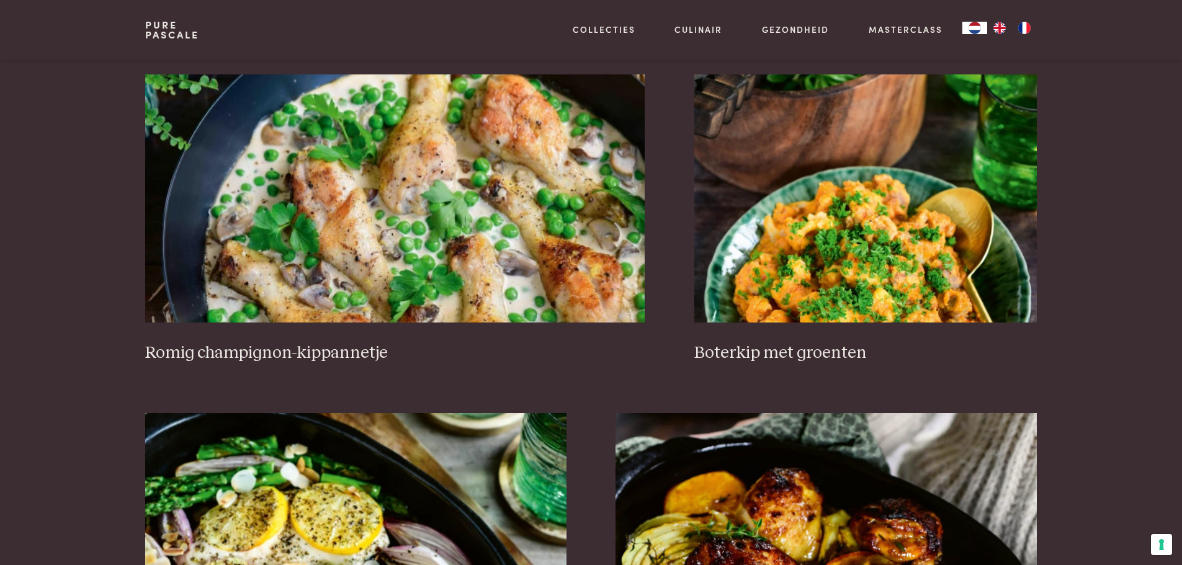
scroll to position [1153, 0]
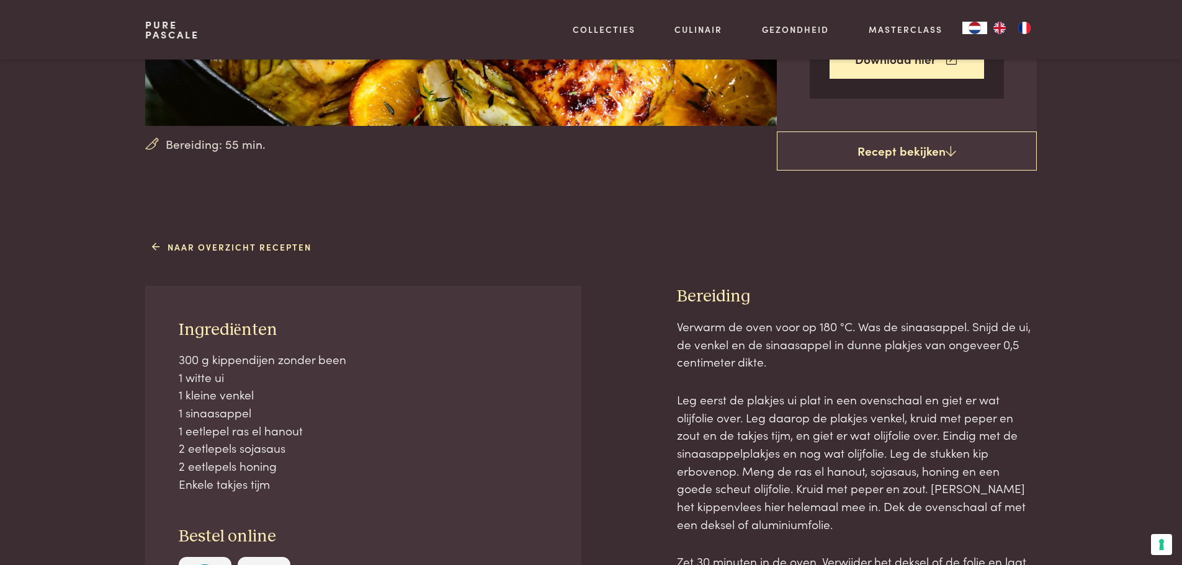
scroll to position [310, 0]
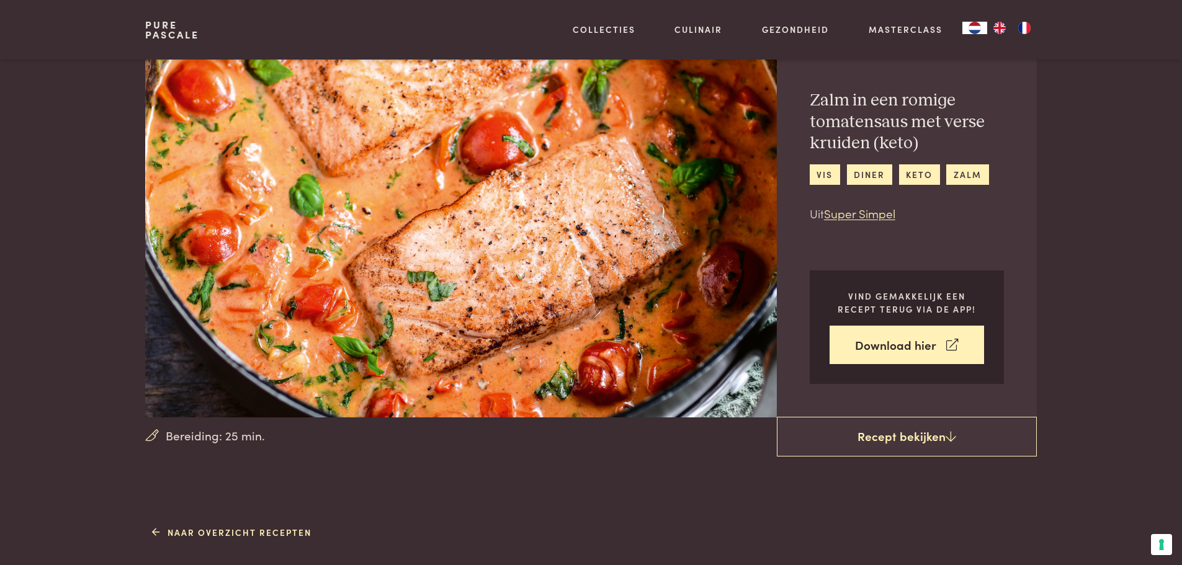
scroll to position [62, 0]
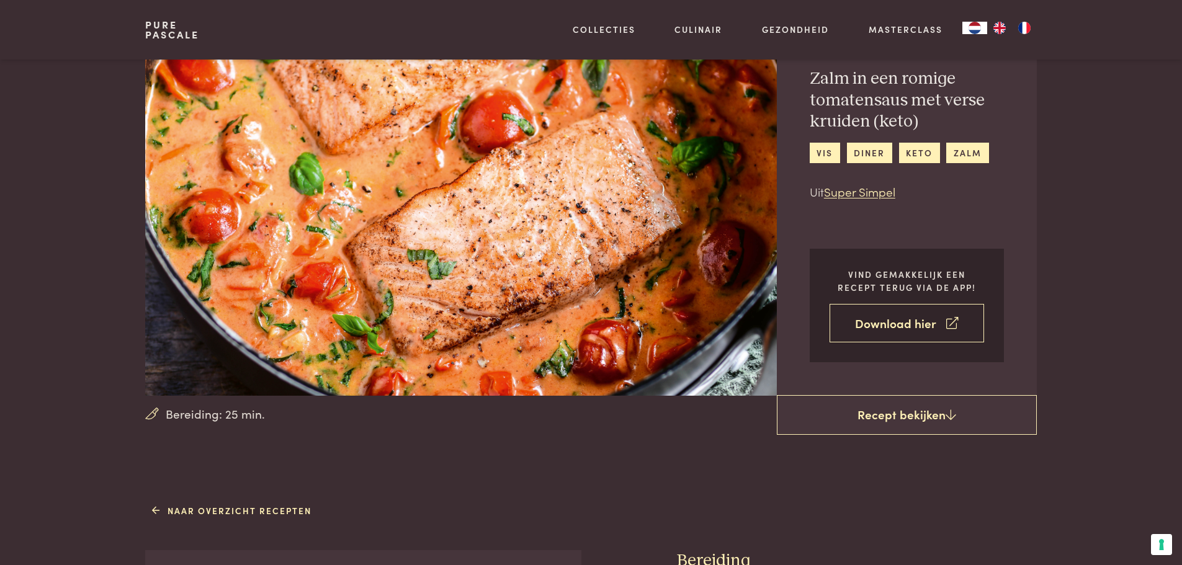
click at [915, 332] on link "Download hier" at bounding box center [906, 323] width 154 height 39
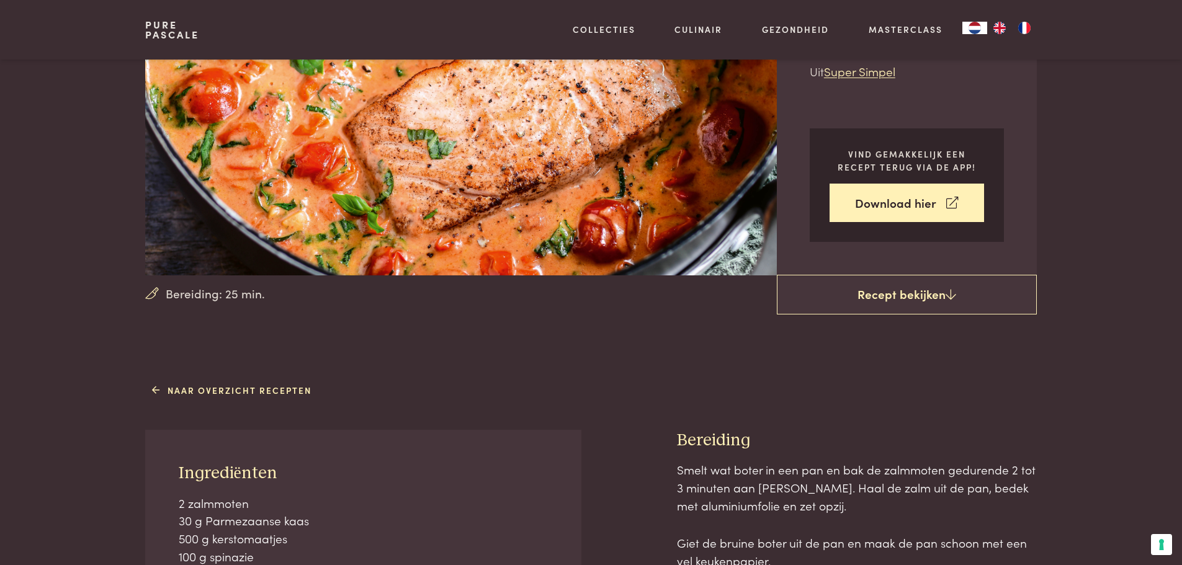
scroll to position [186, 0]
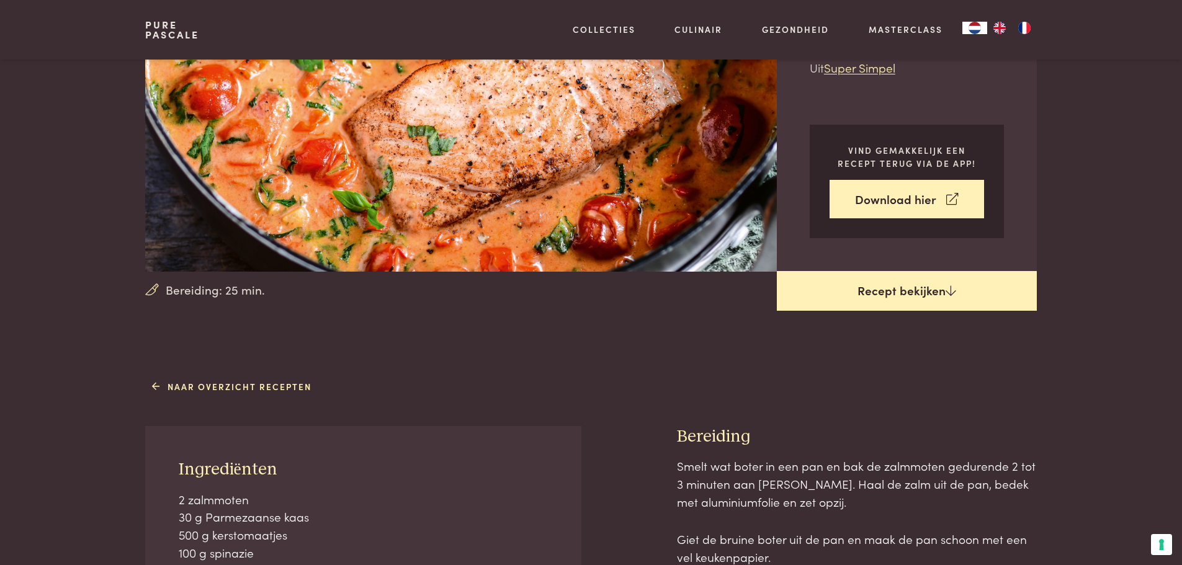
click at [948, 288] on icon at bounding box center [950, 291] width 11 height 12
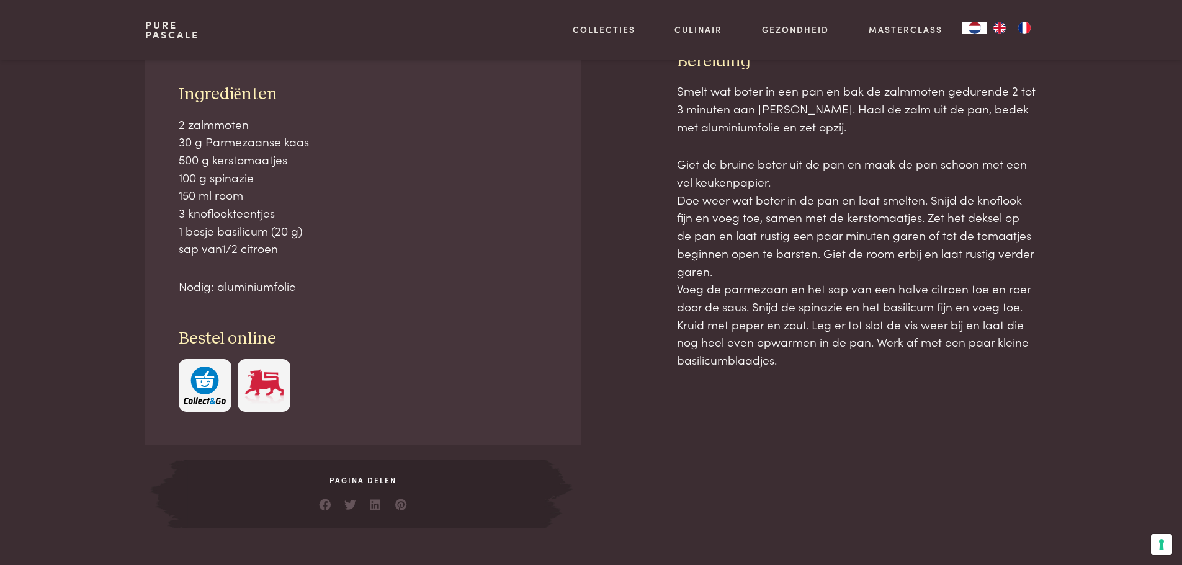
scroll to position [562, 0]
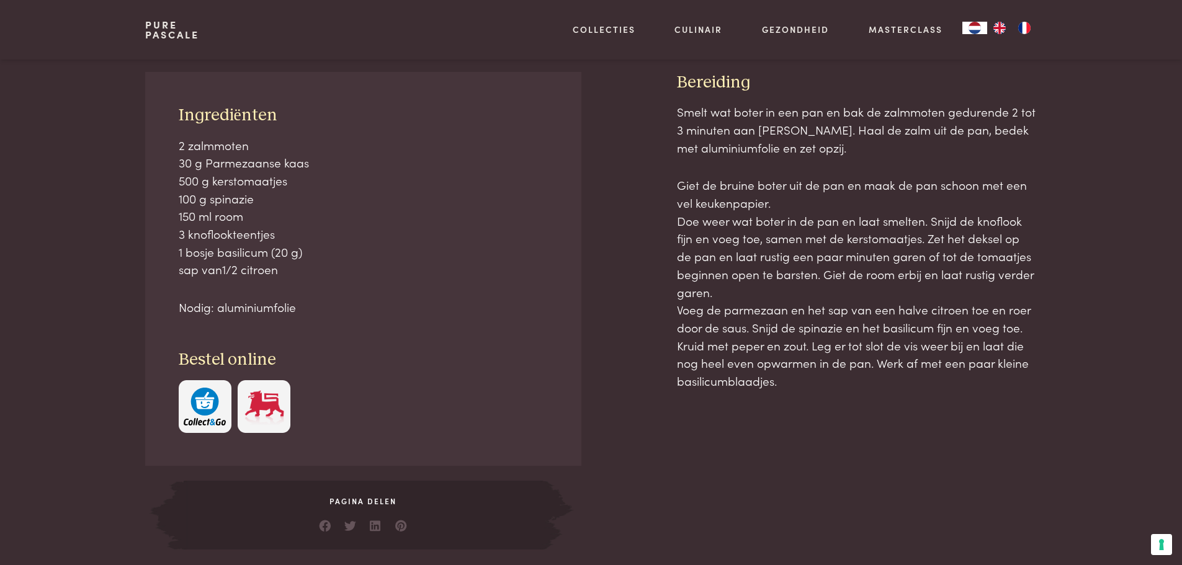
scroll to position [562, 0]
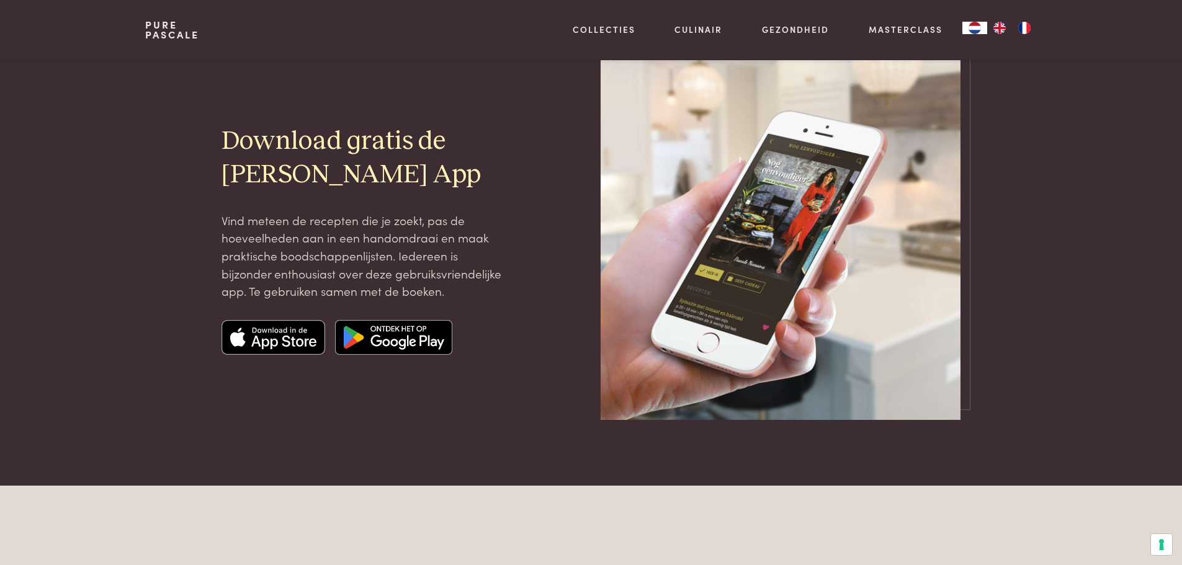
scroll to position [62, 0]
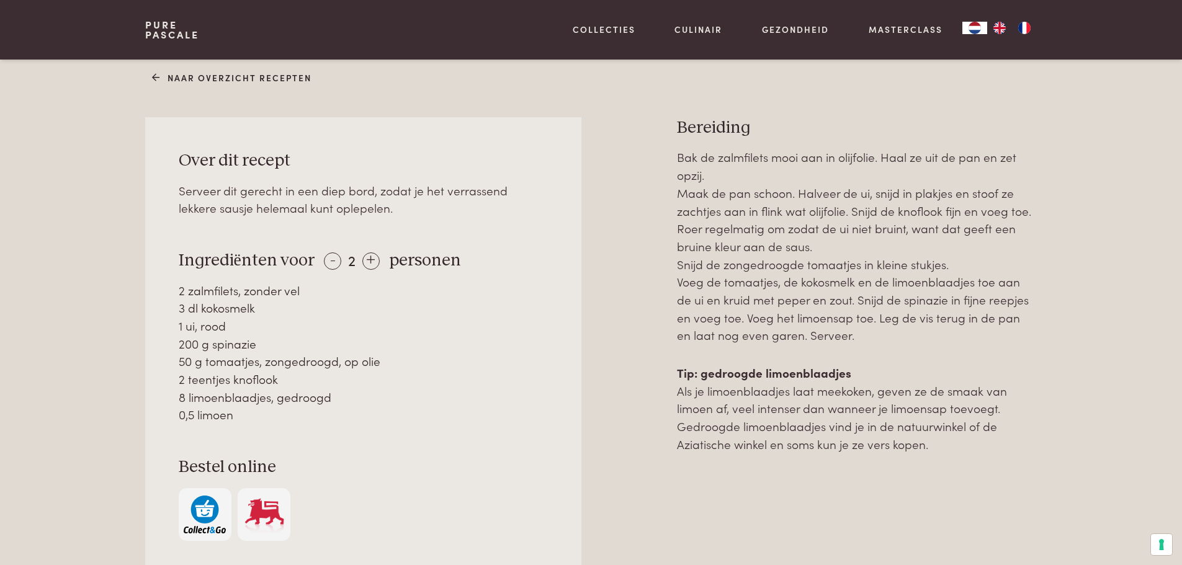
scroll to position [558, 0]
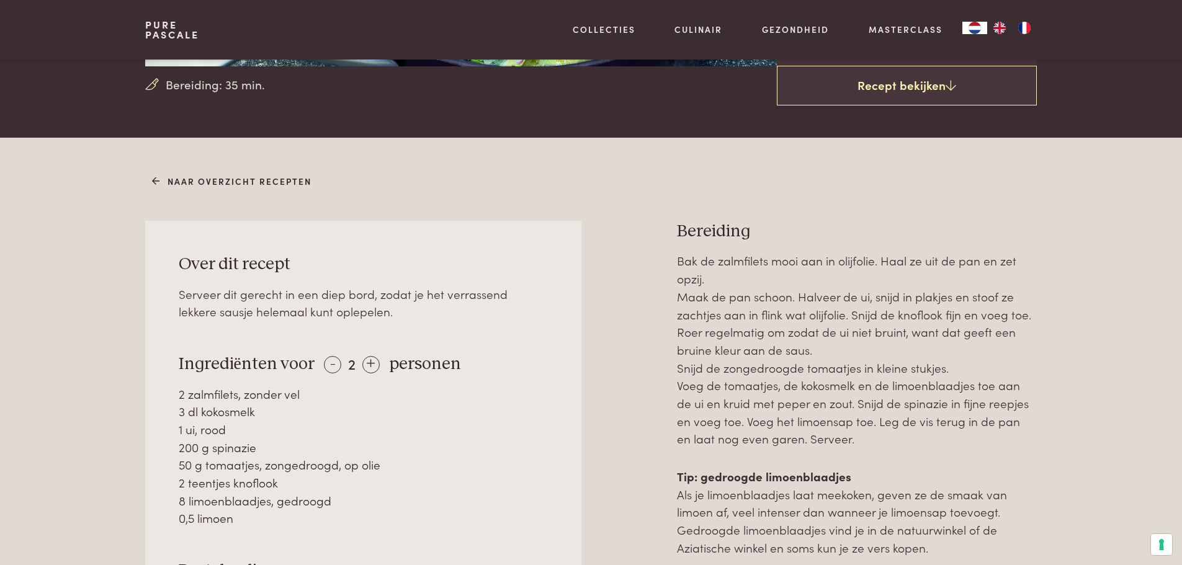
scroll to position [186, 0]
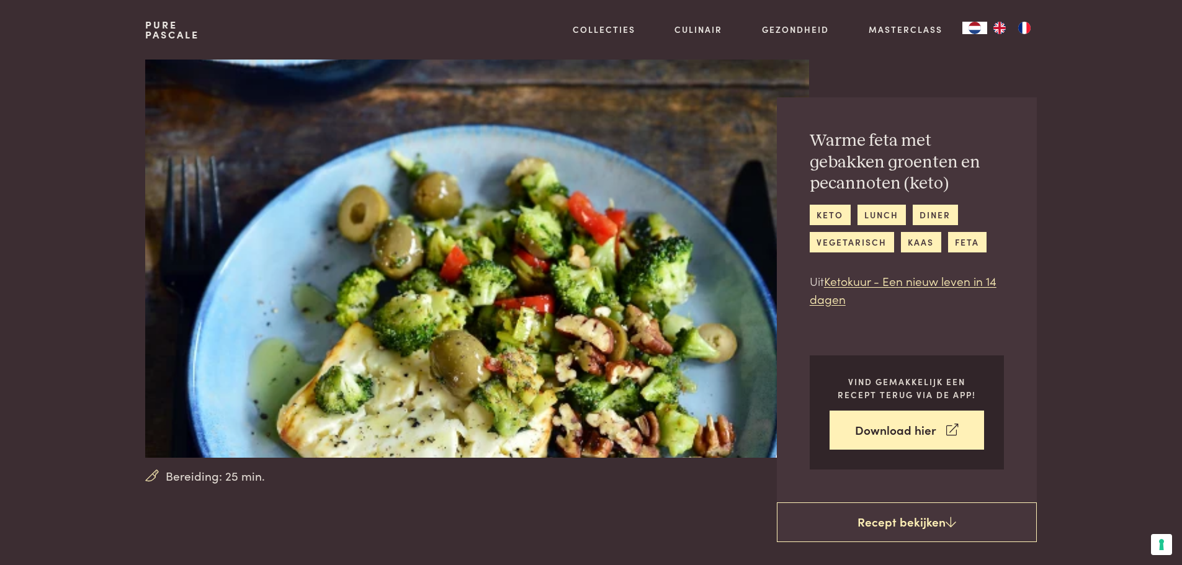
click at [151, 65] on img at bounding box center [476, 259] width 663 height 398
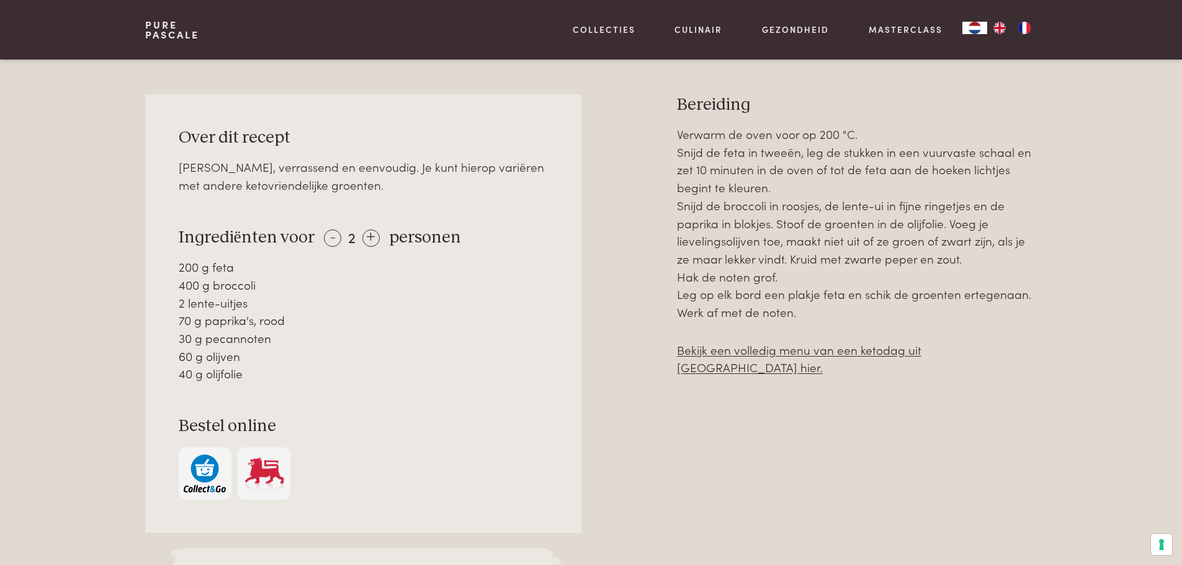
scroll to position [434, 0]
